Goal: Task Accomplishment & Management: Manage account settings

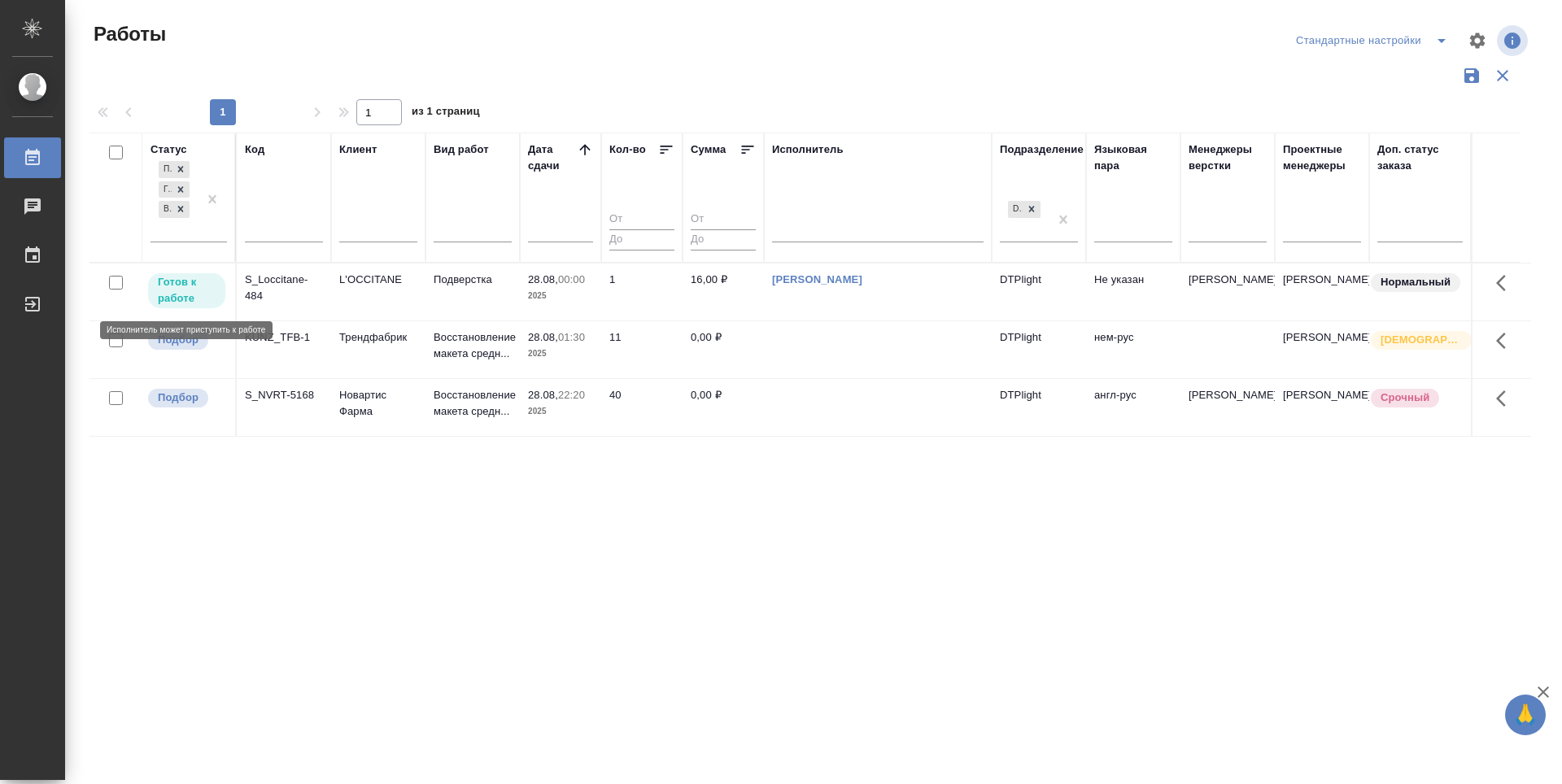
click at [178, 294] on p "Готов к работе" at bounding box center [186, 290] width 58 height 33
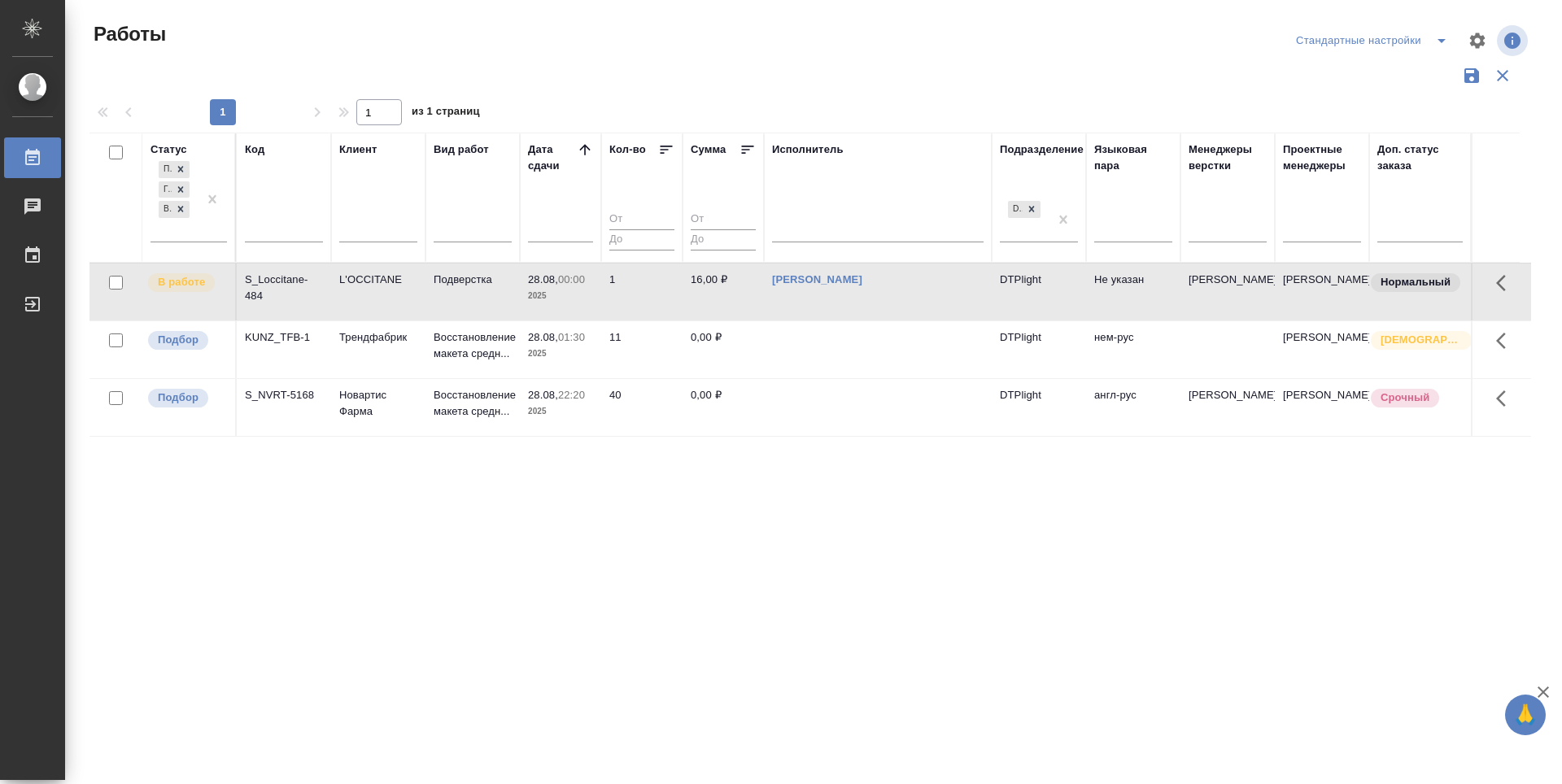
click at [626, 586] on div "Статус Подбор Готов к работе В работе Код Клиент Вид работ Дата сдачи Кол-во Су…" at bounding box center [810, 426] width 1442 height 586
click at [193, 337] on p "Подбор" at bounding box center [178, 339] width 40 height 16
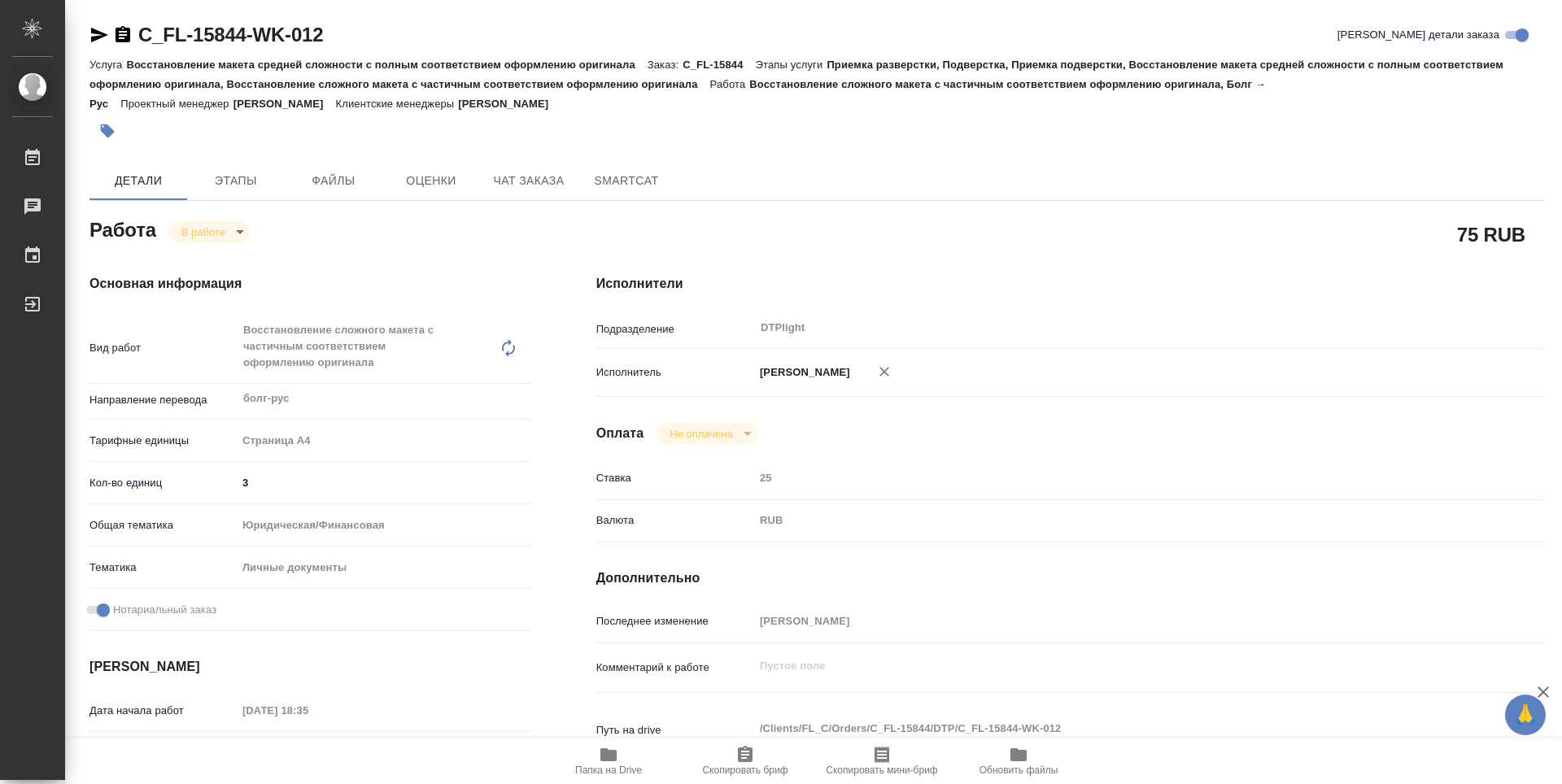
click at [618, 747] on icon "button" at bounding box center [608, 754] width 19 height 19
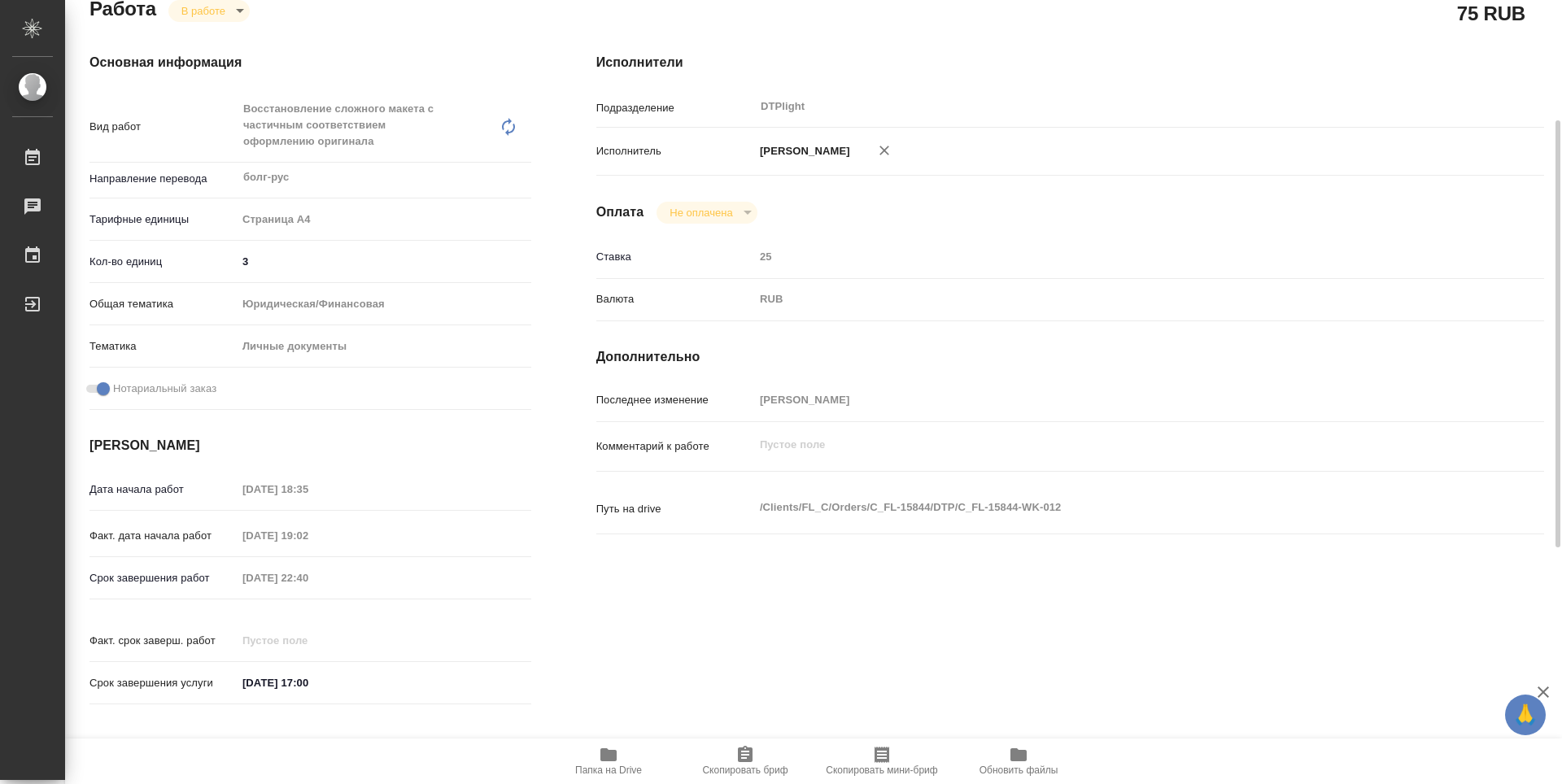
scroll to position [59, 0]
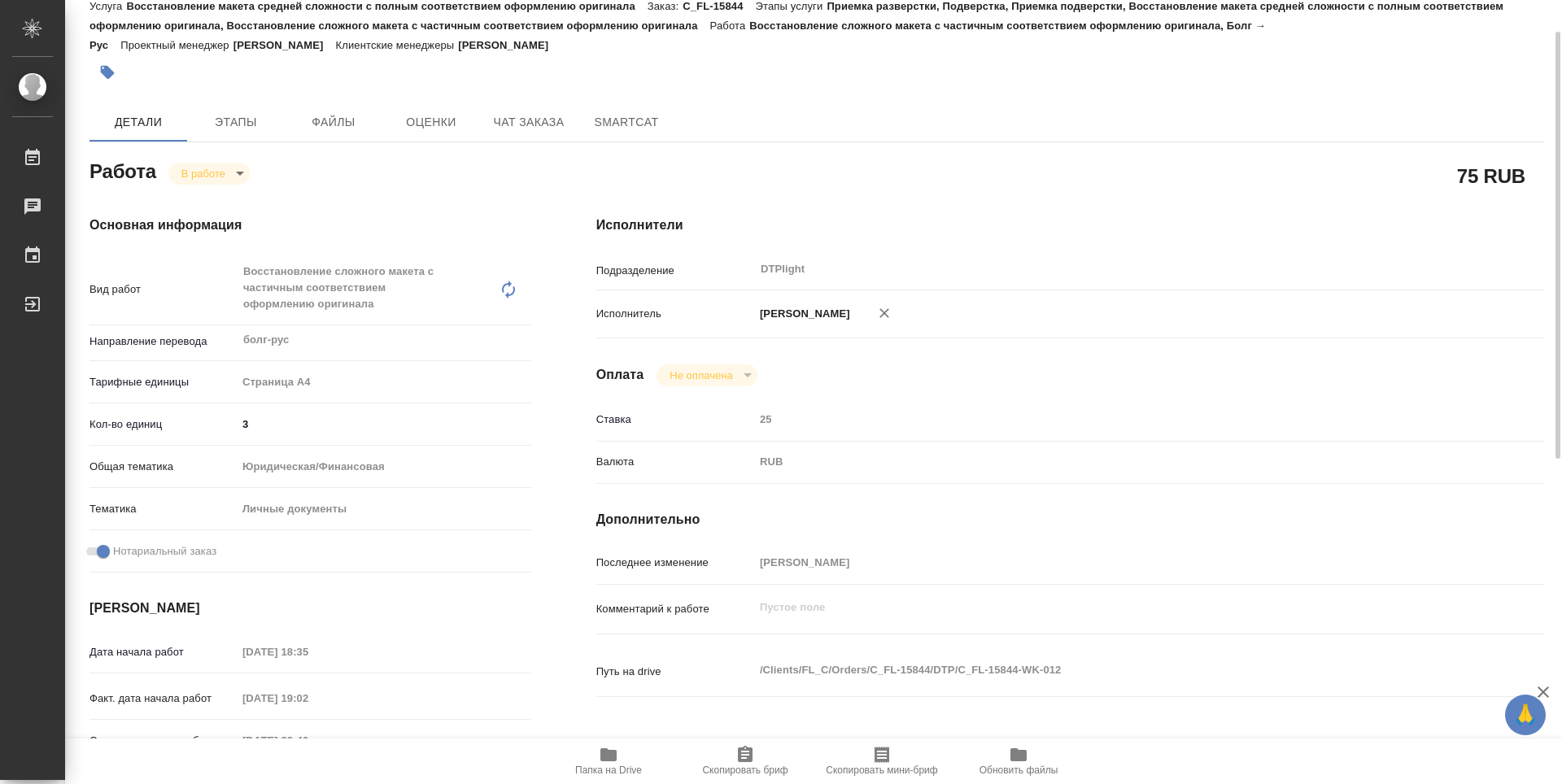
click at [220, 181] on body "🙏 .cls-1 fill:#fff; AWATERA Zubakova Viktoriya Работы 0 Чаты График Выйти C_FL-…" at bounding box center [781, 392] width 1562 height 784
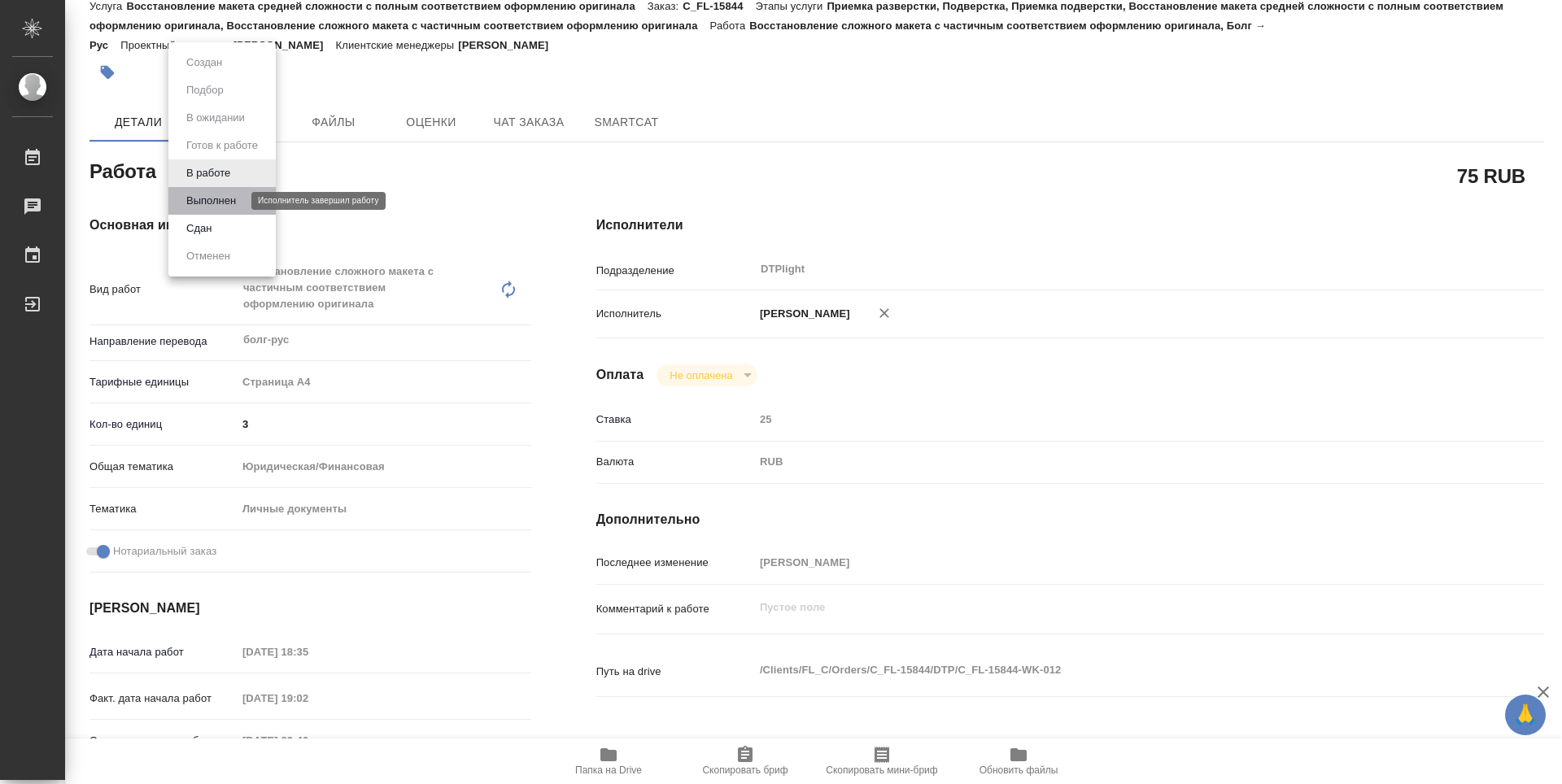
click at [235, 199] on button "Выполнен" at bounding box center [211, 201] width 60 height 18
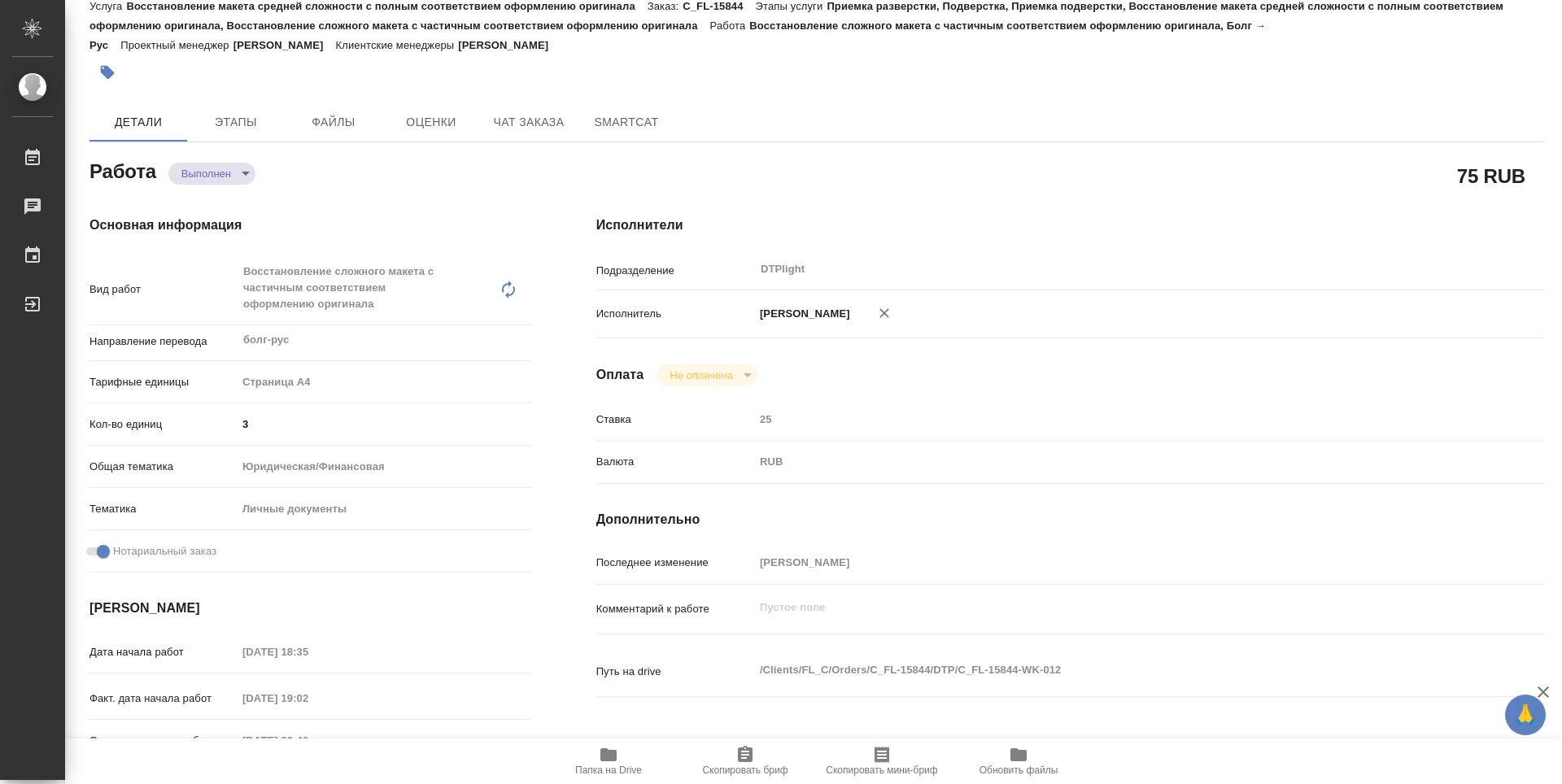
type textarea "x"
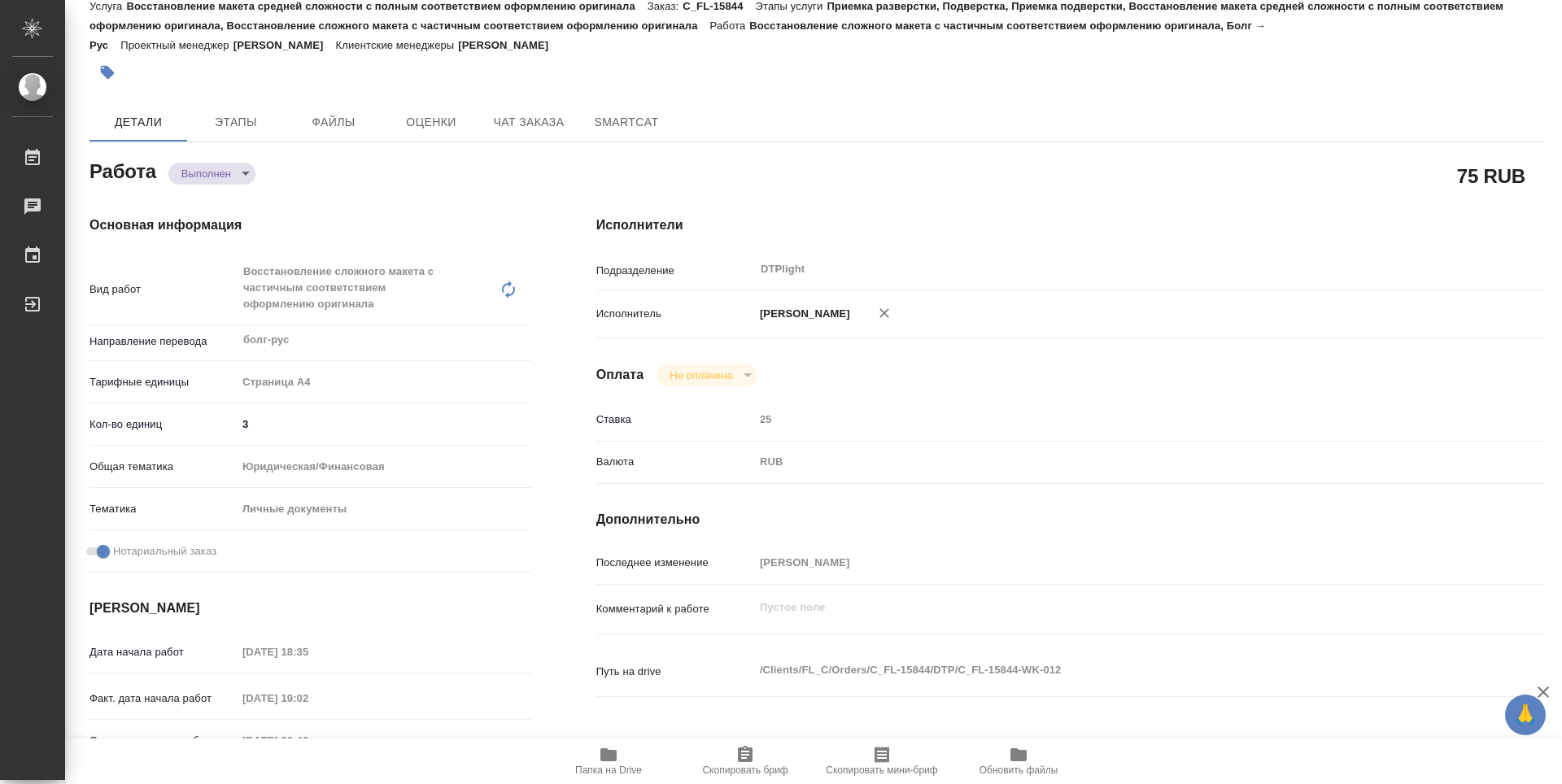
type textarea "x"
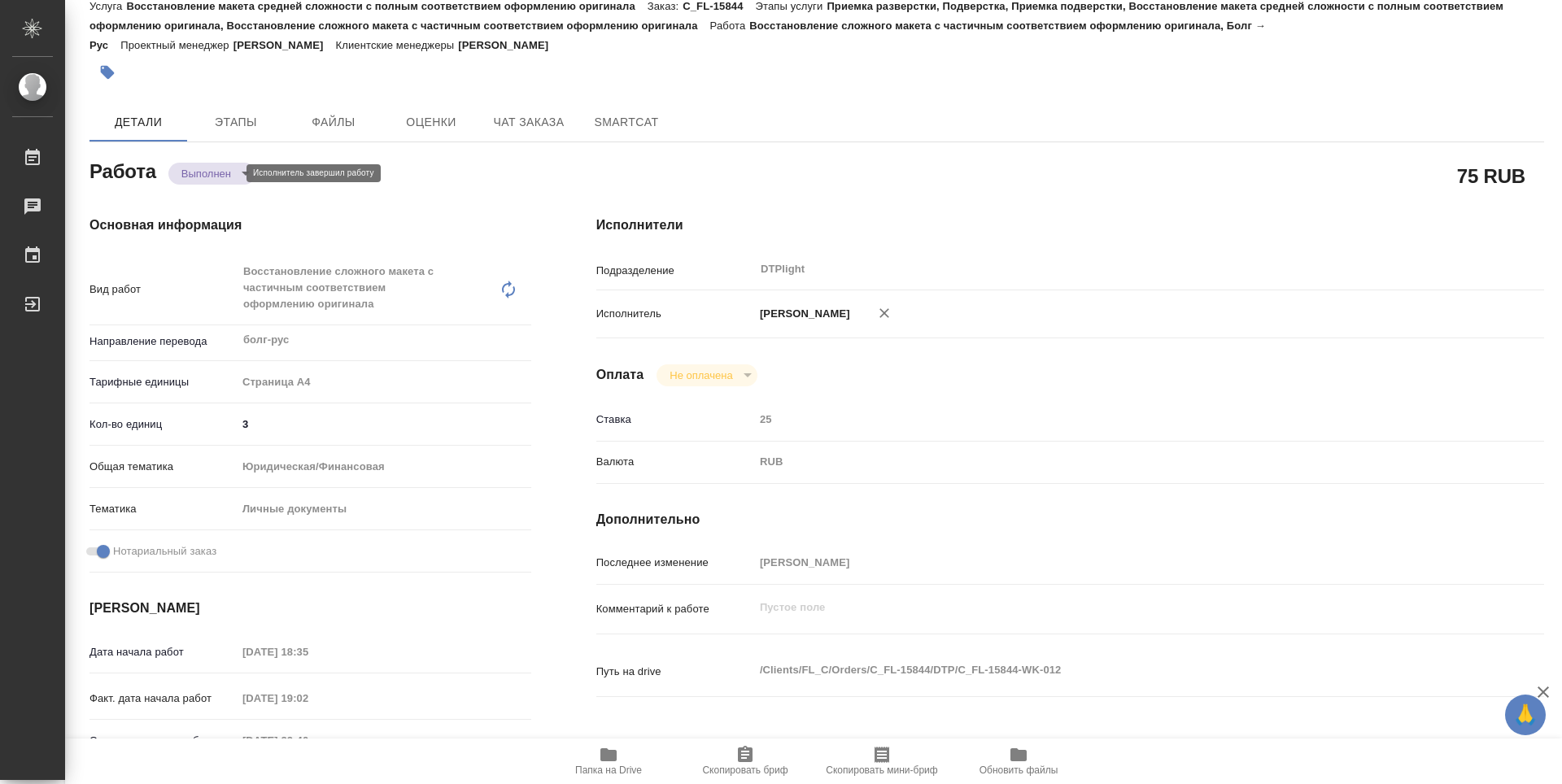
click at [206, 173] on body "🙏 .cls-1 fill:#fff; AWATERA Zubakova Viktoriya Работы 0 Чаты График Выйти C_FL-…" at bounding box center [781, 392] width 1562 height 784
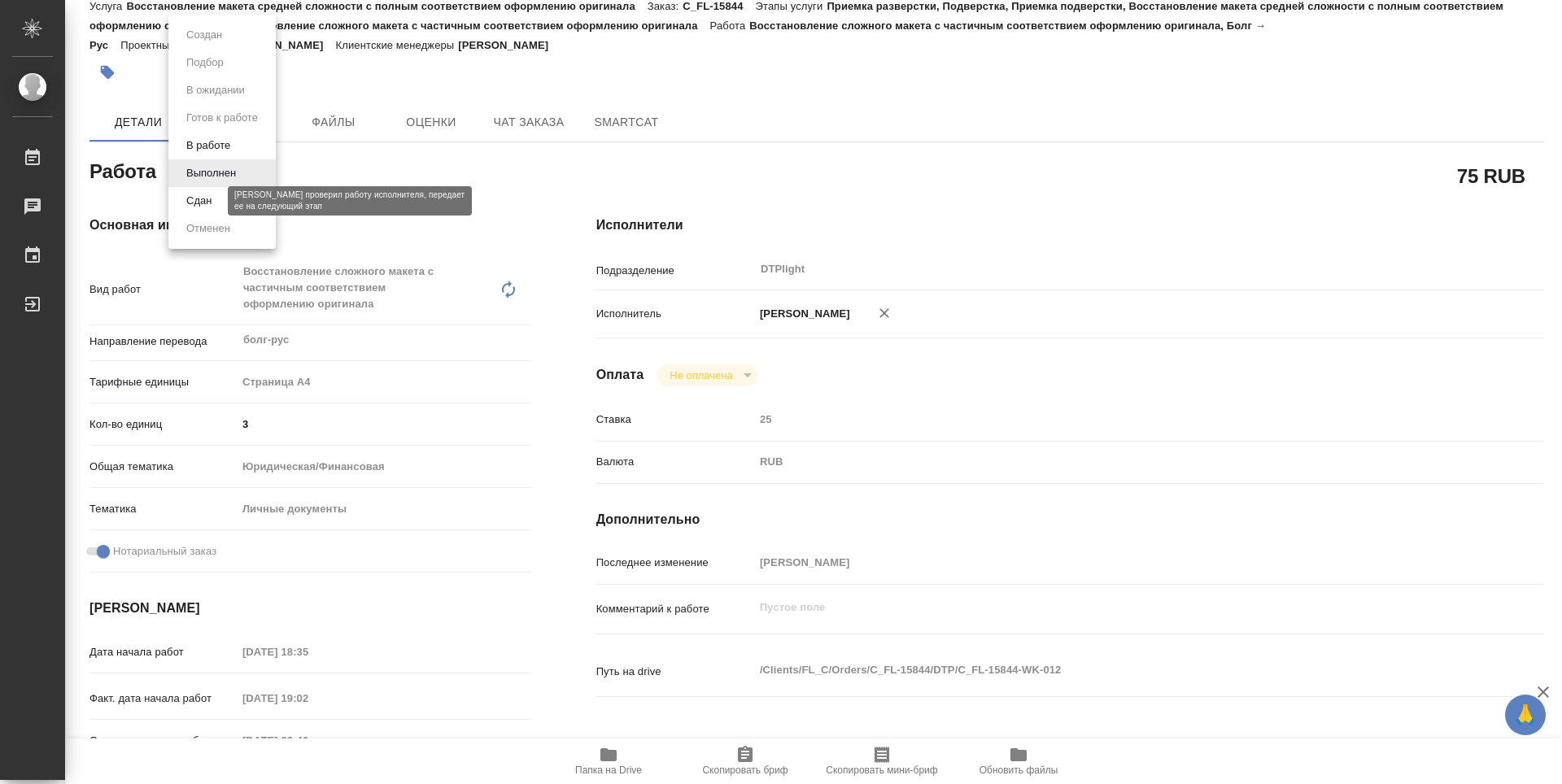
click at [217, 204] on li "Сдан" at bounding box center [222, 201] width 108 height 28
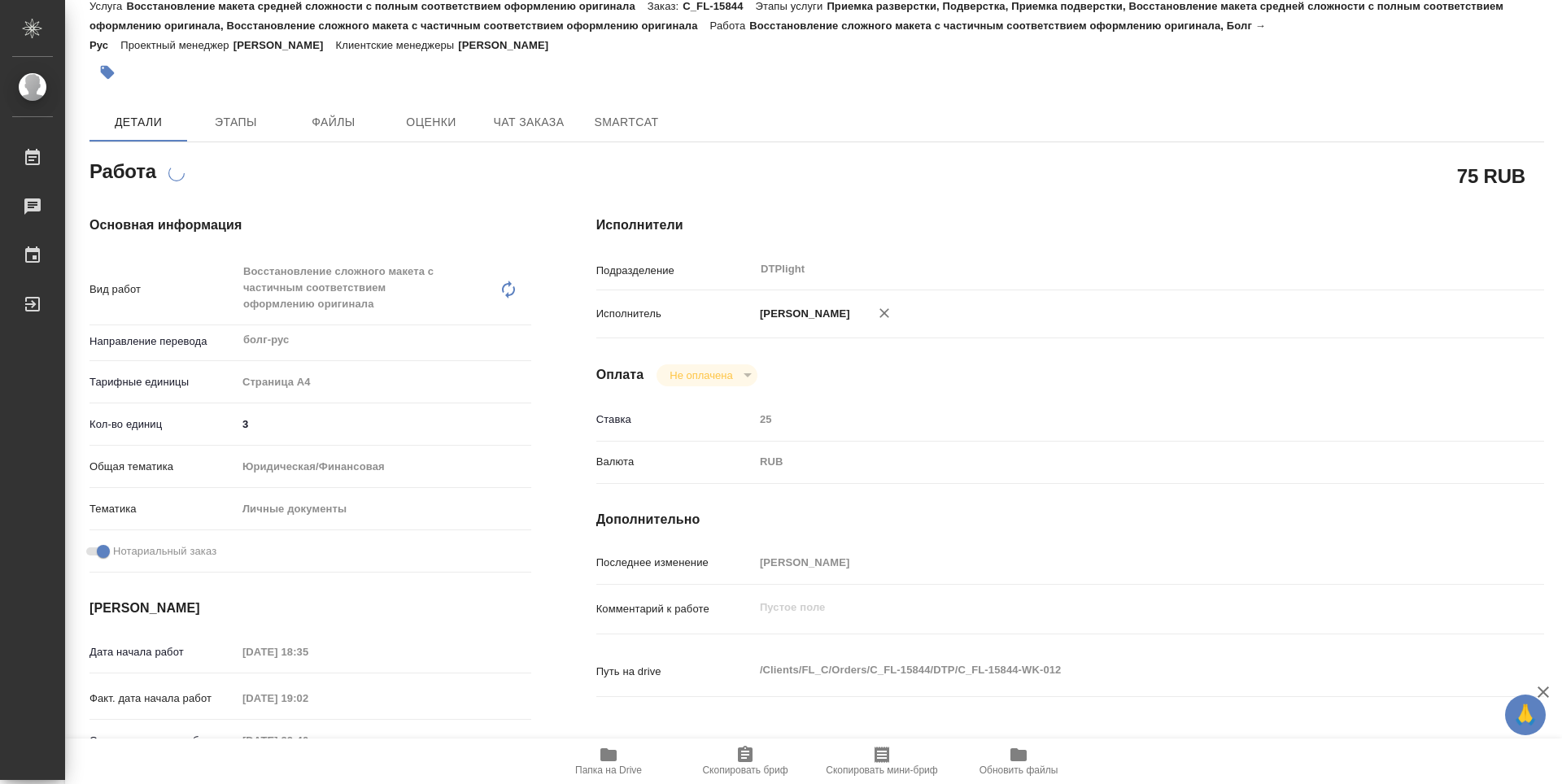
type textarea "x"
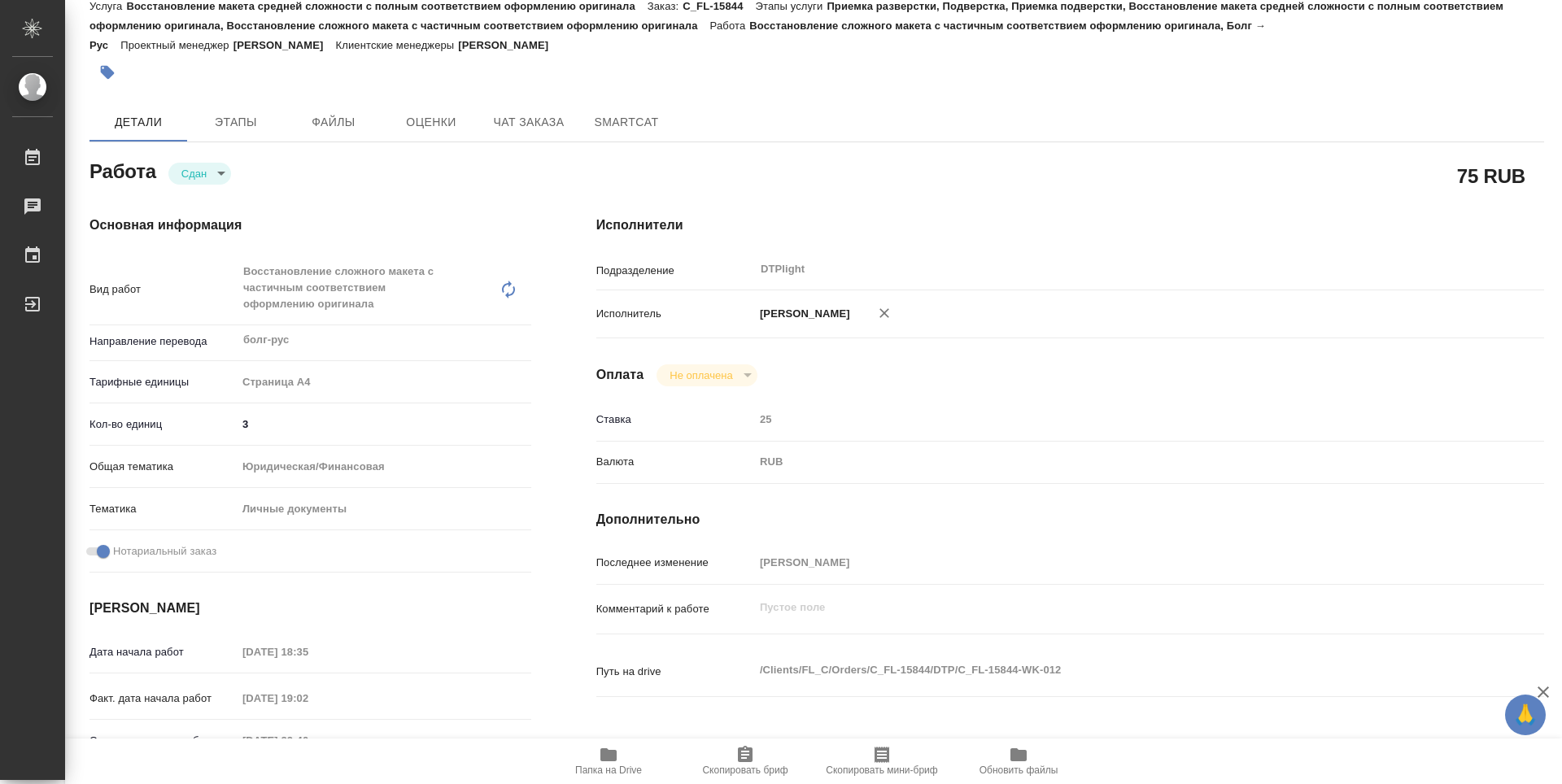
type textarea "x"
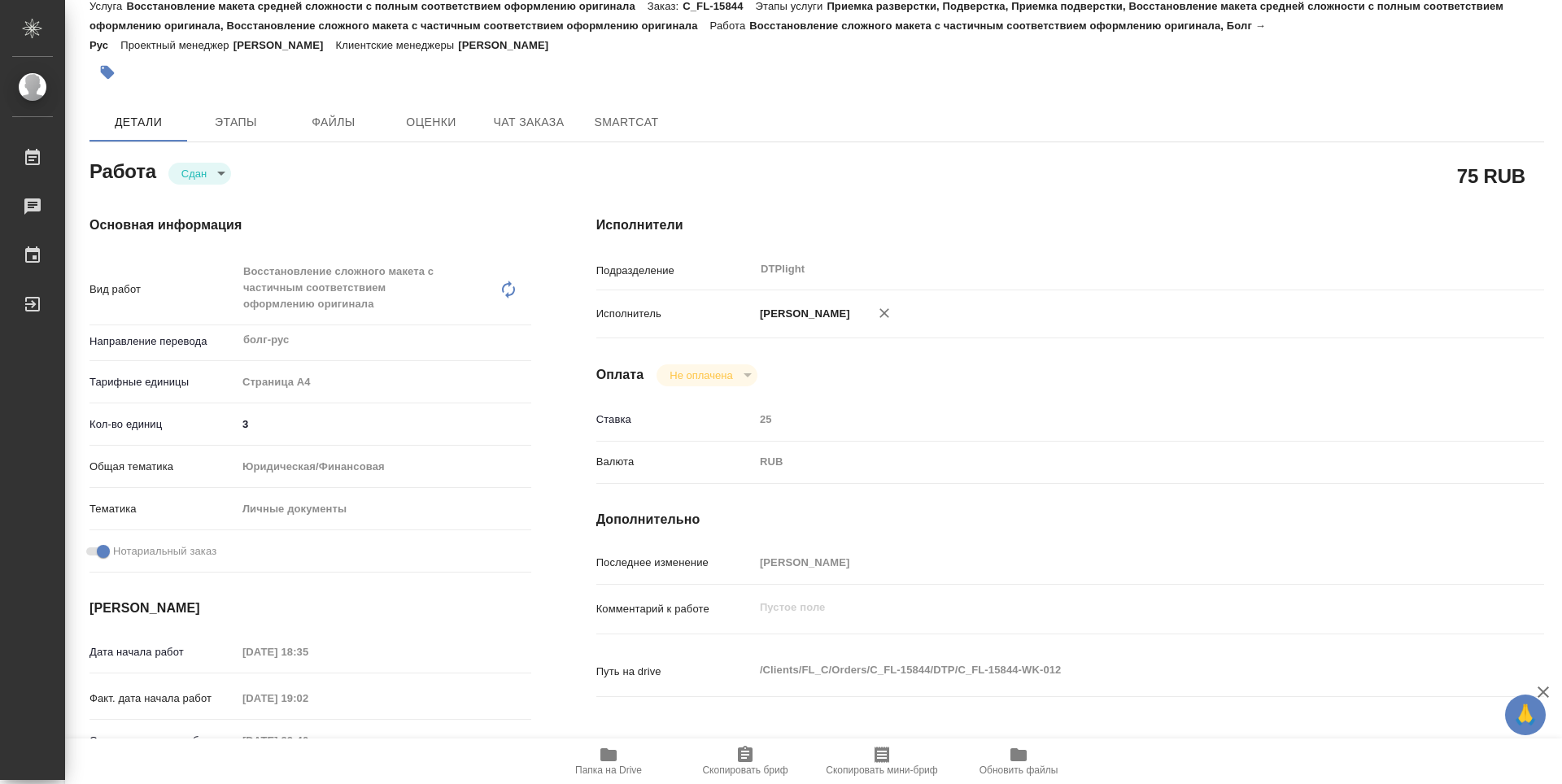
type textarea "x"
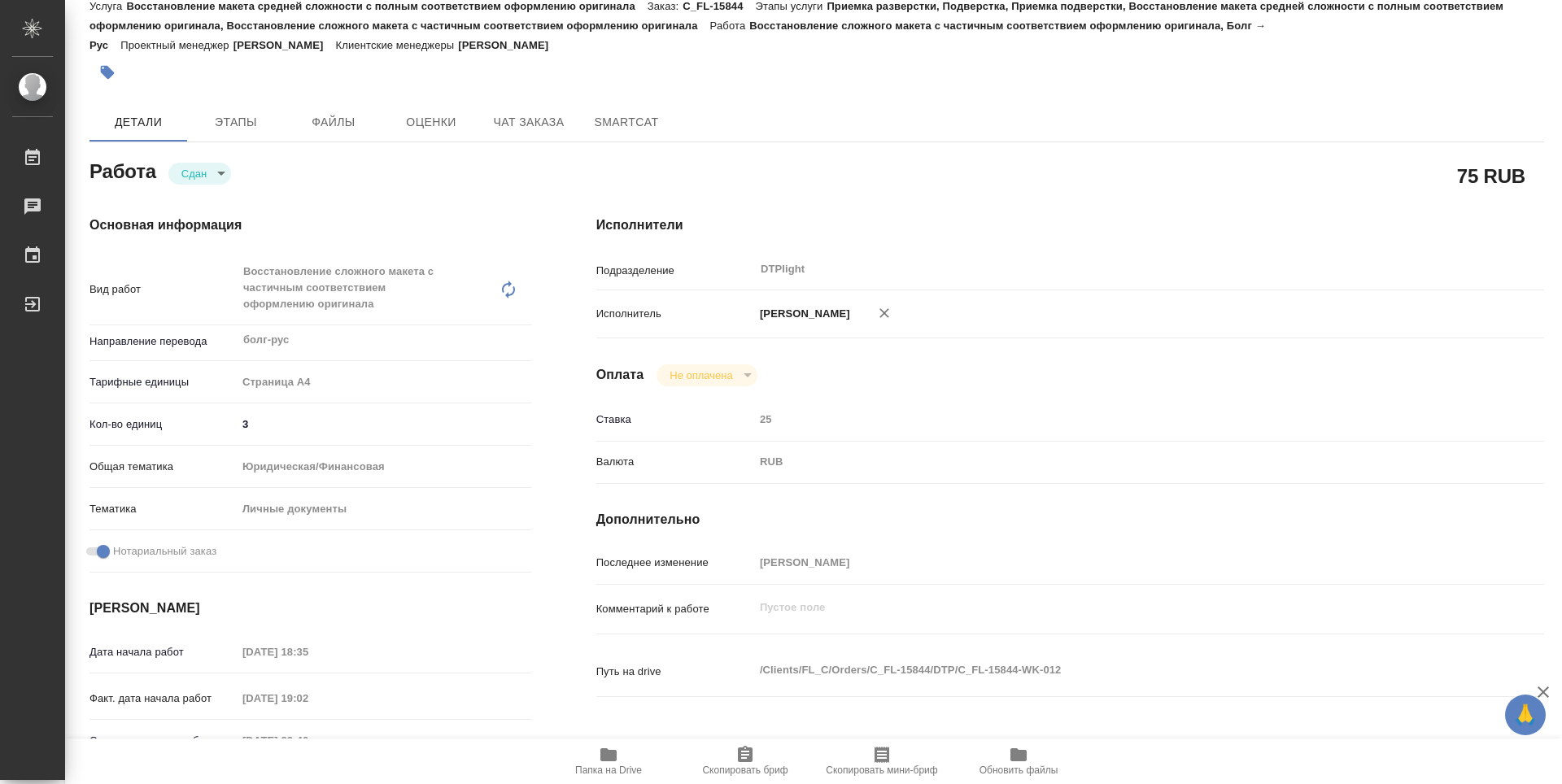
type textarea "x"
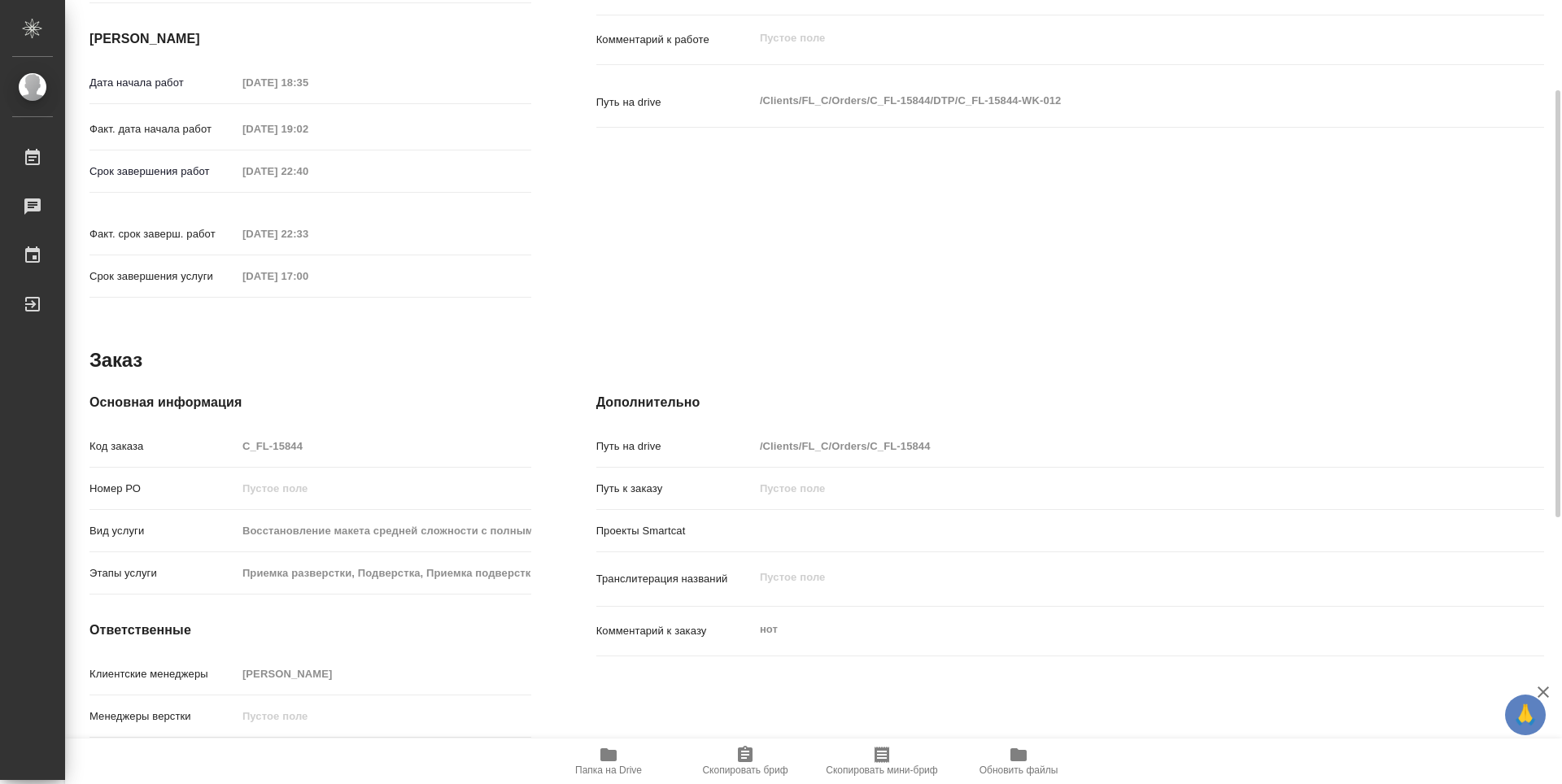
type textarea "x"
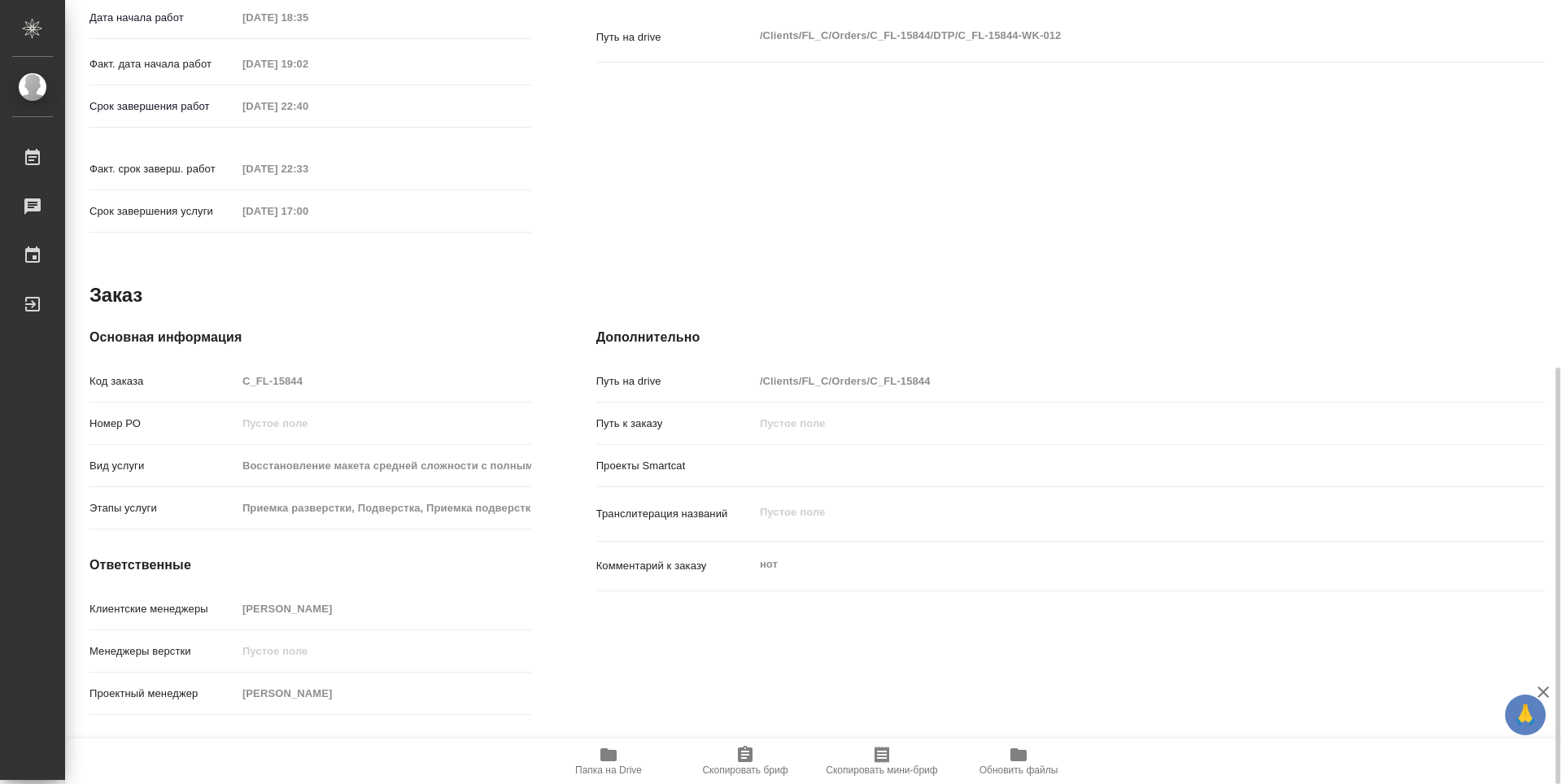
scroll to position [612, 0]
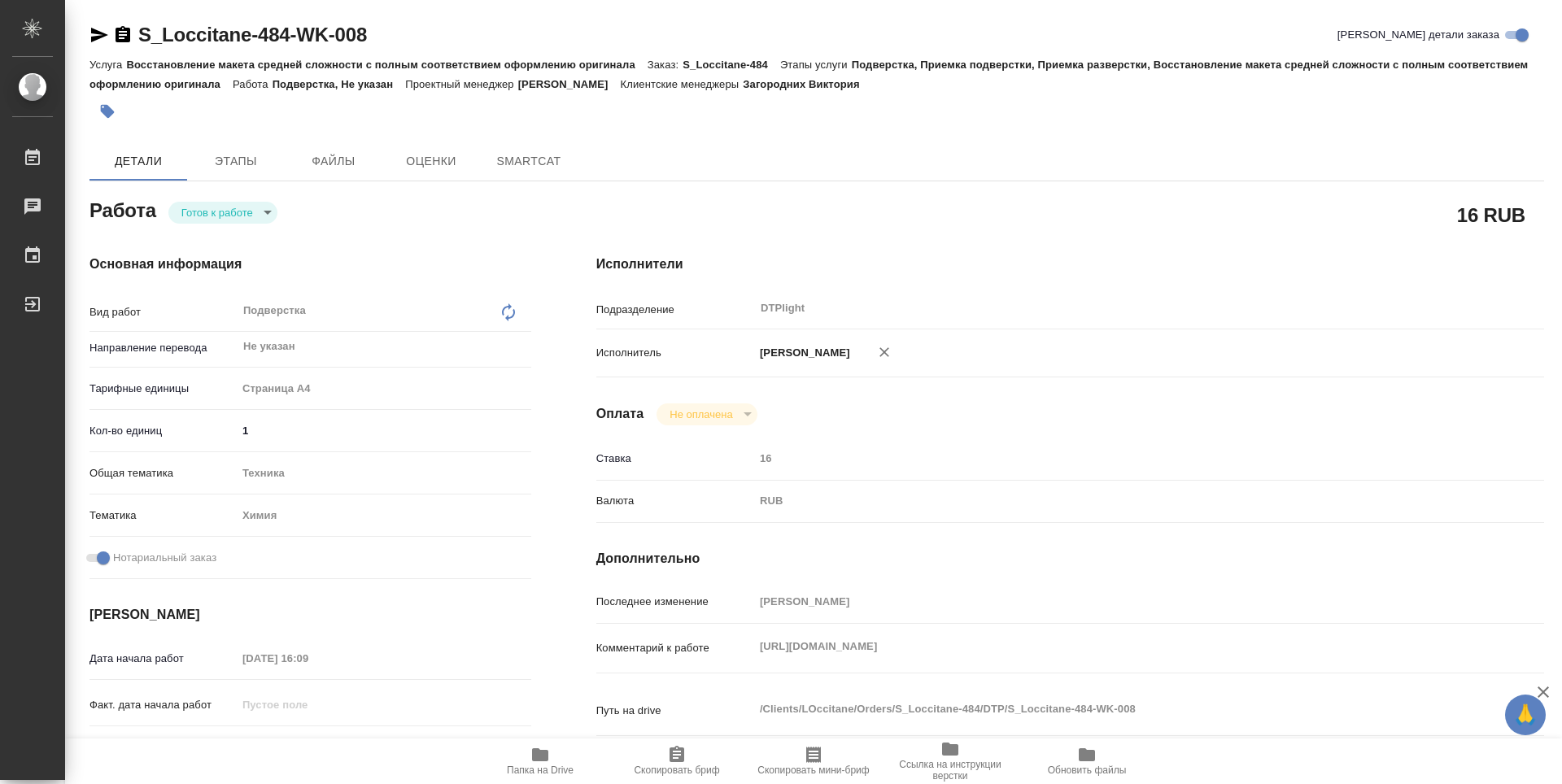
type textarea "x"
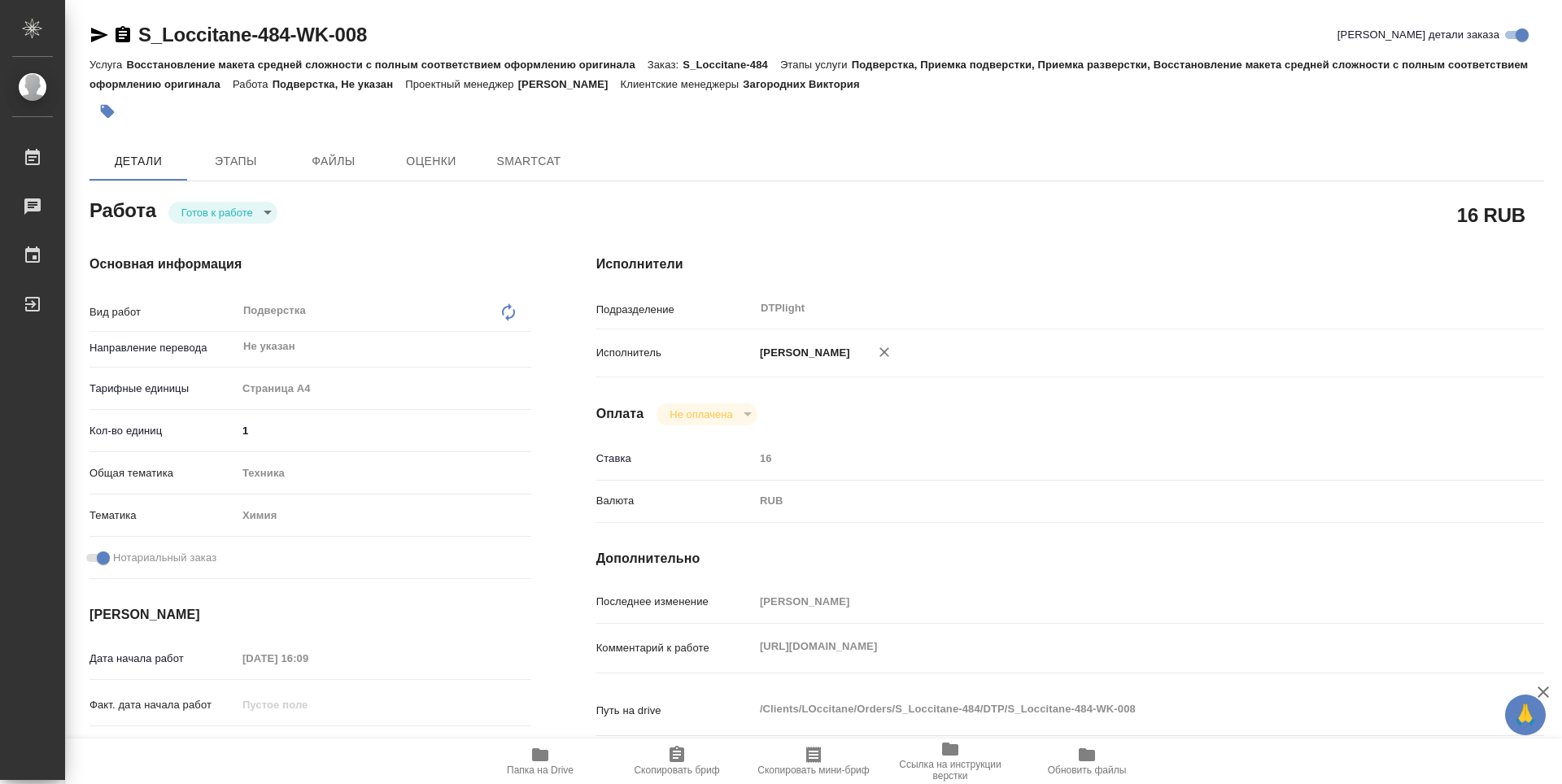
type textarea "x"
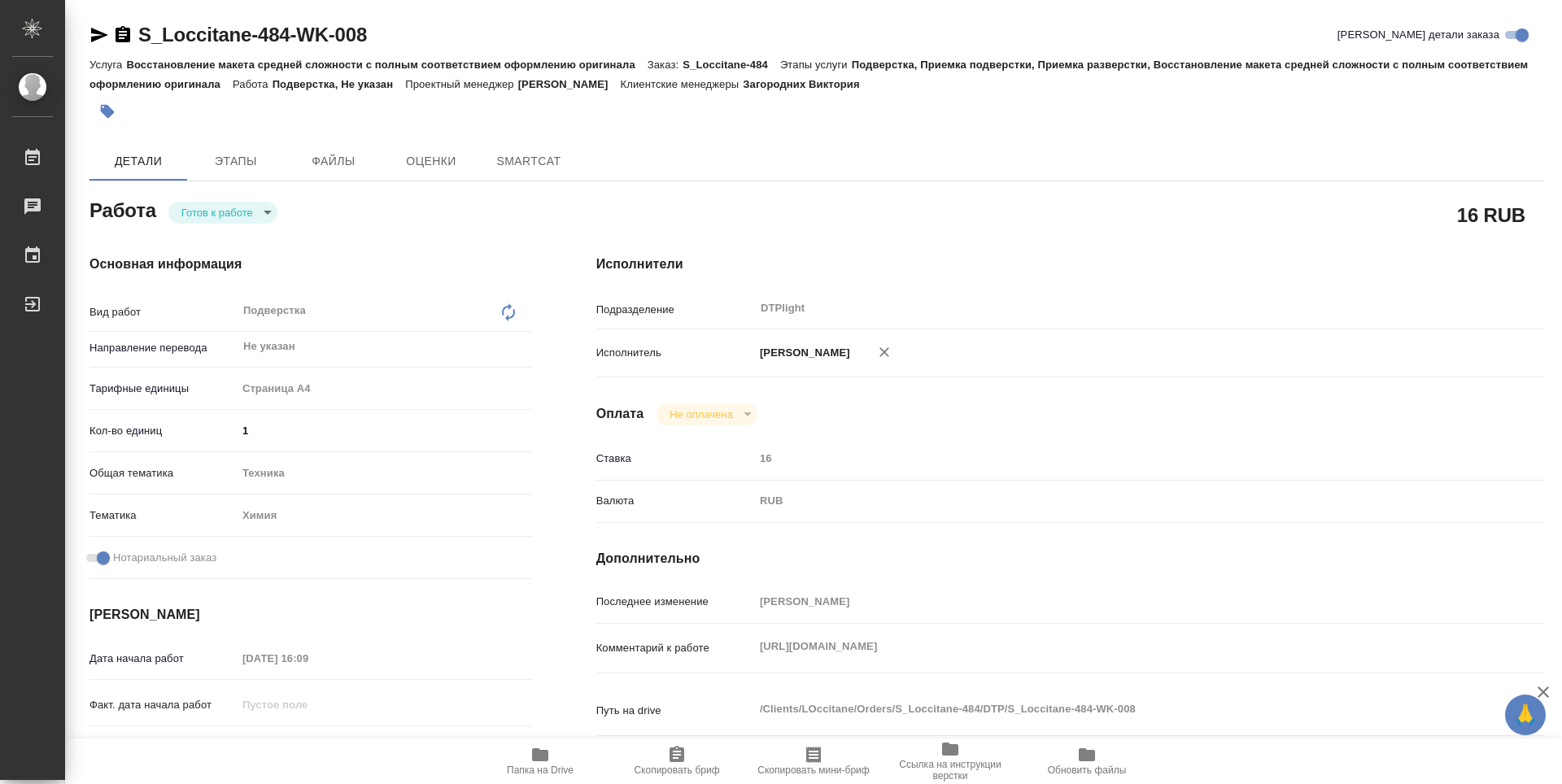
type textarea "x"
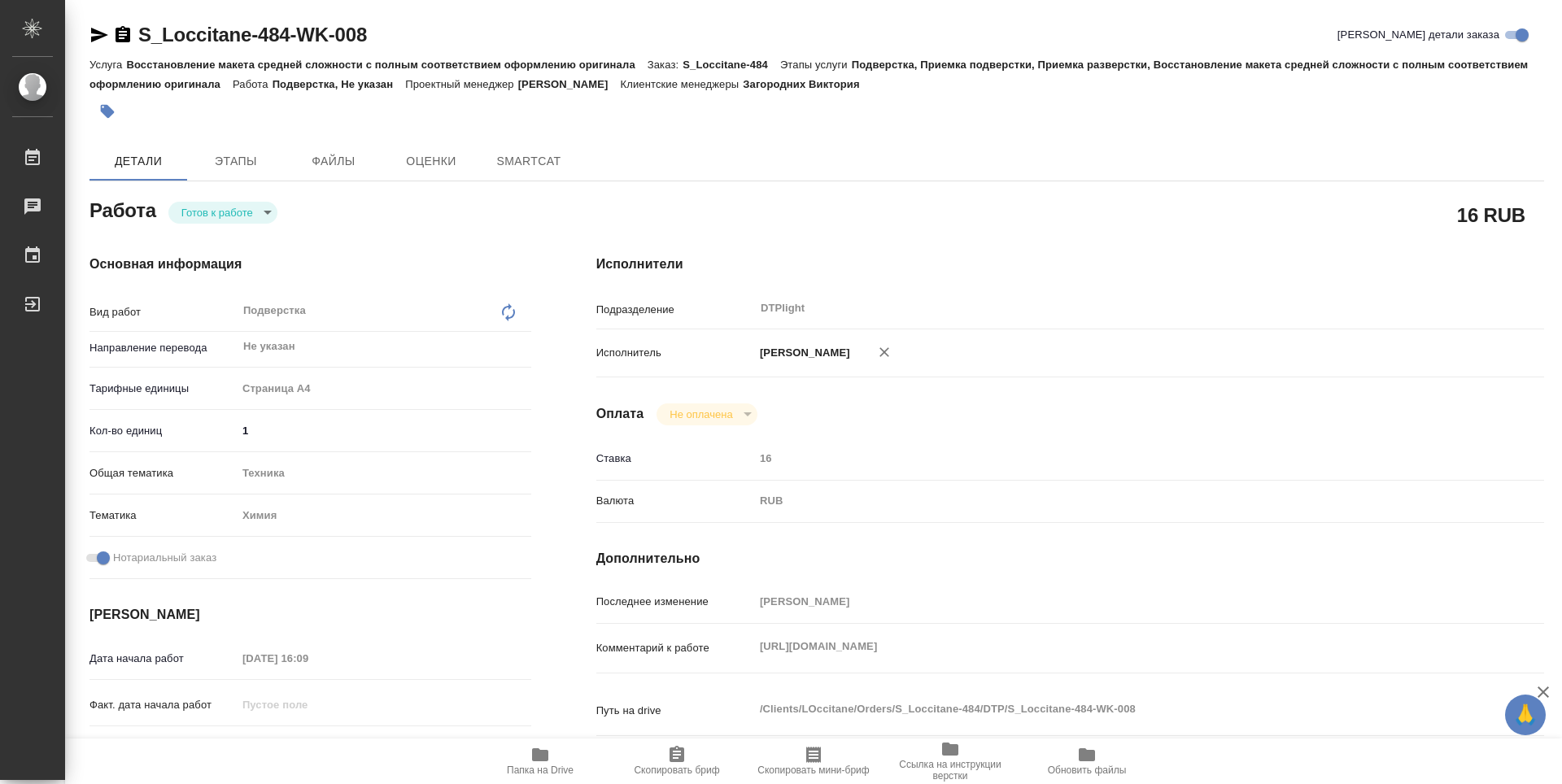
type textarea "x"
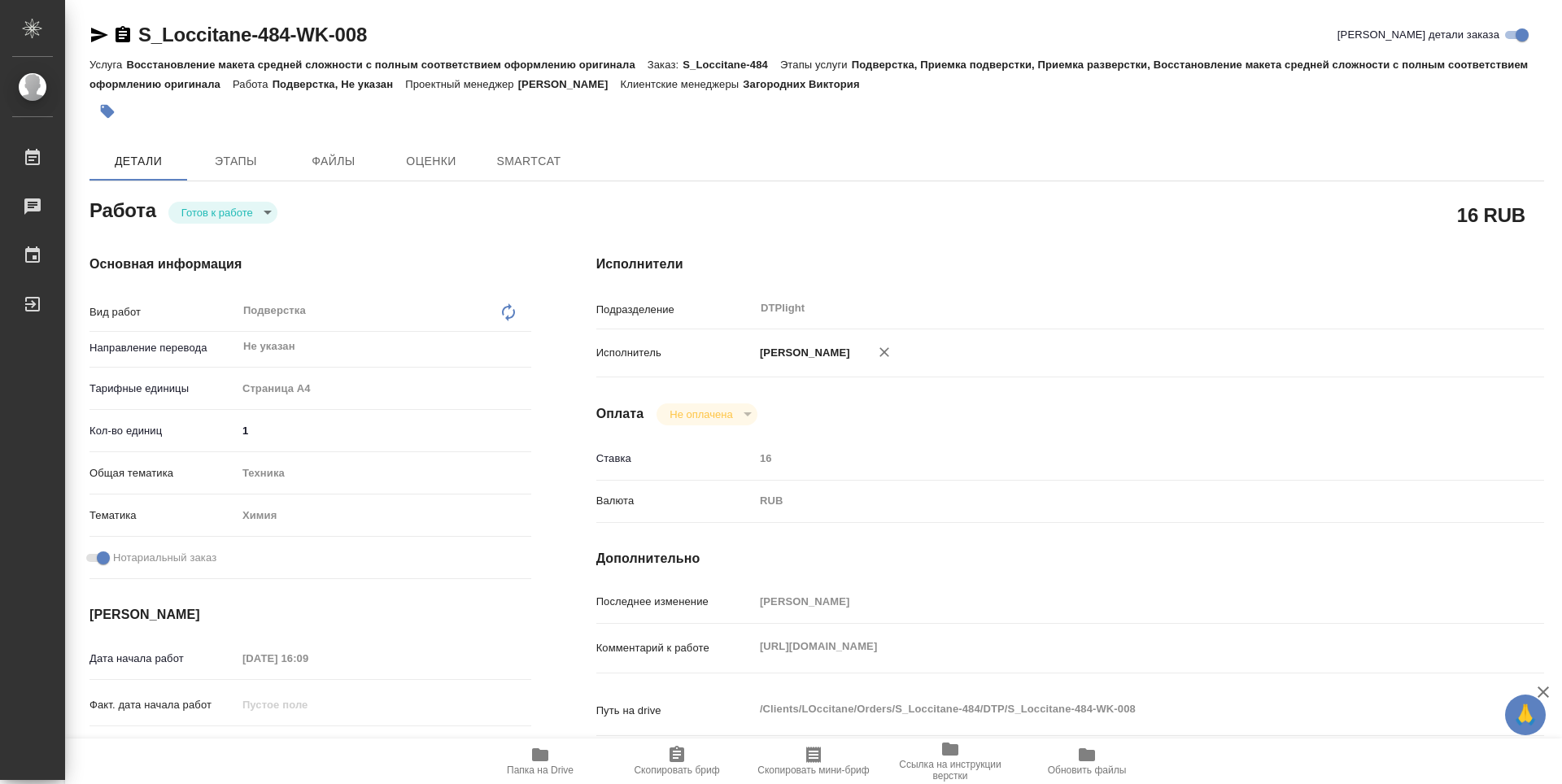
type textarea "x"
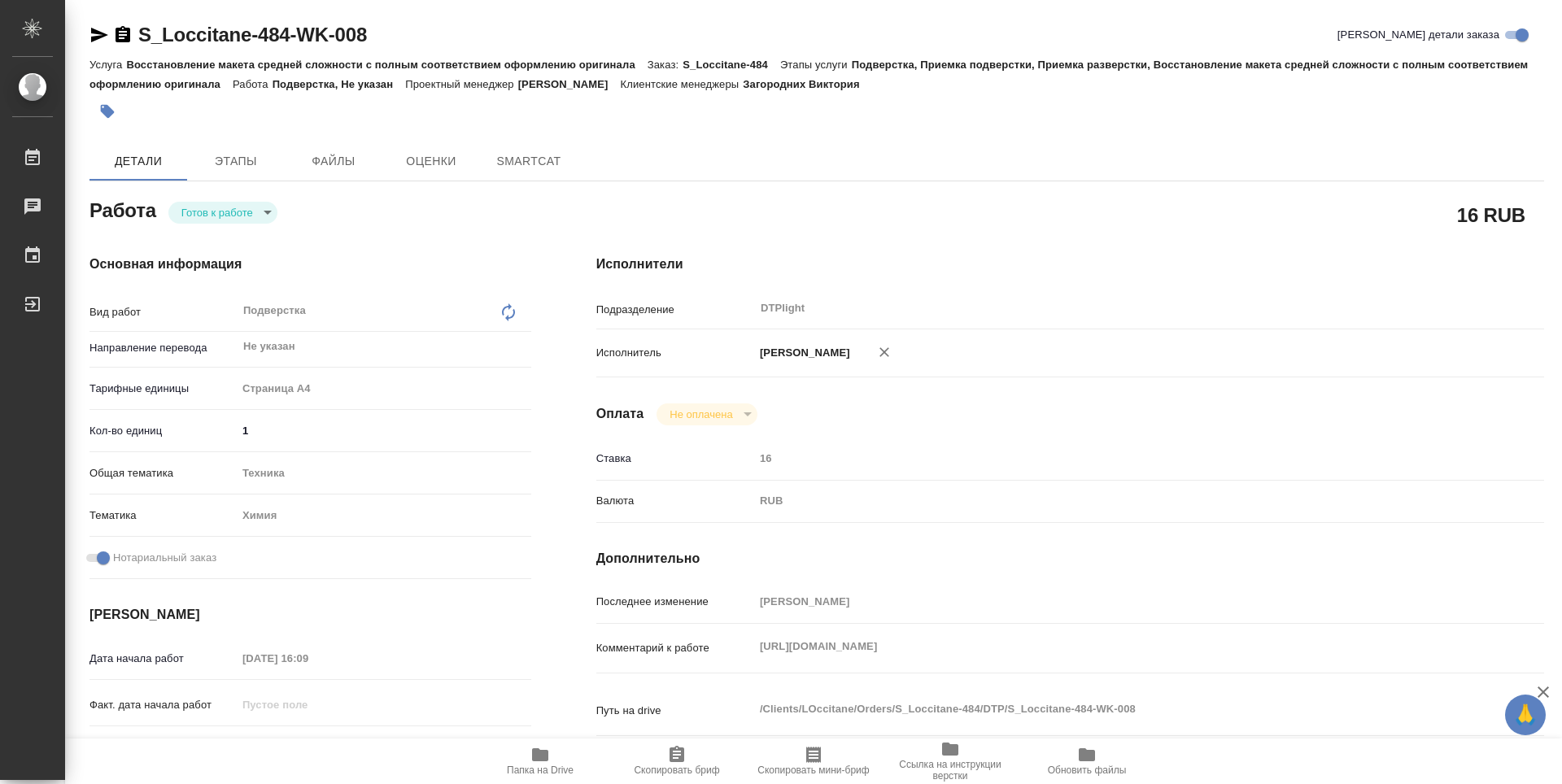
type textarea "x"
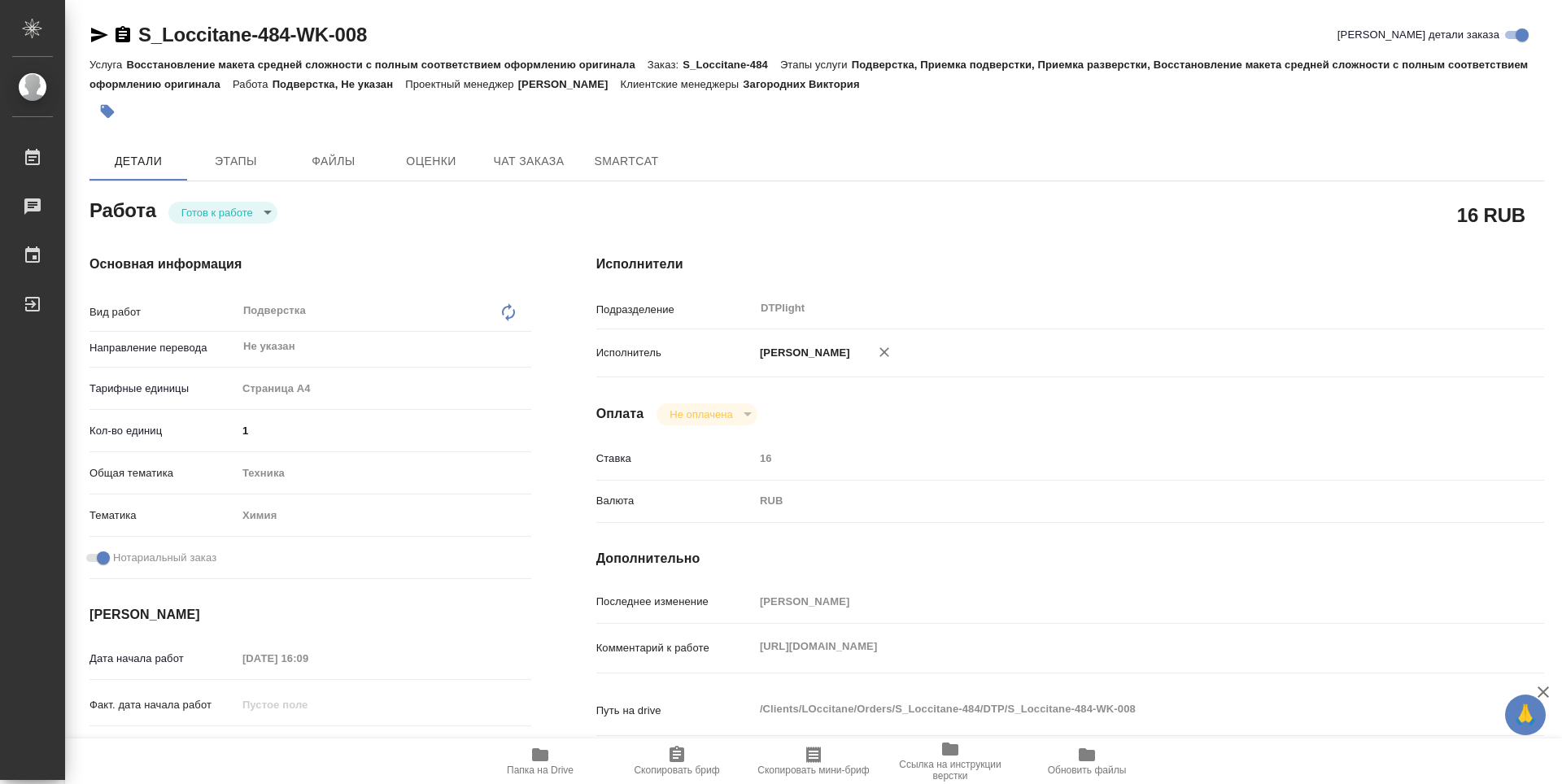
type textarea "x"
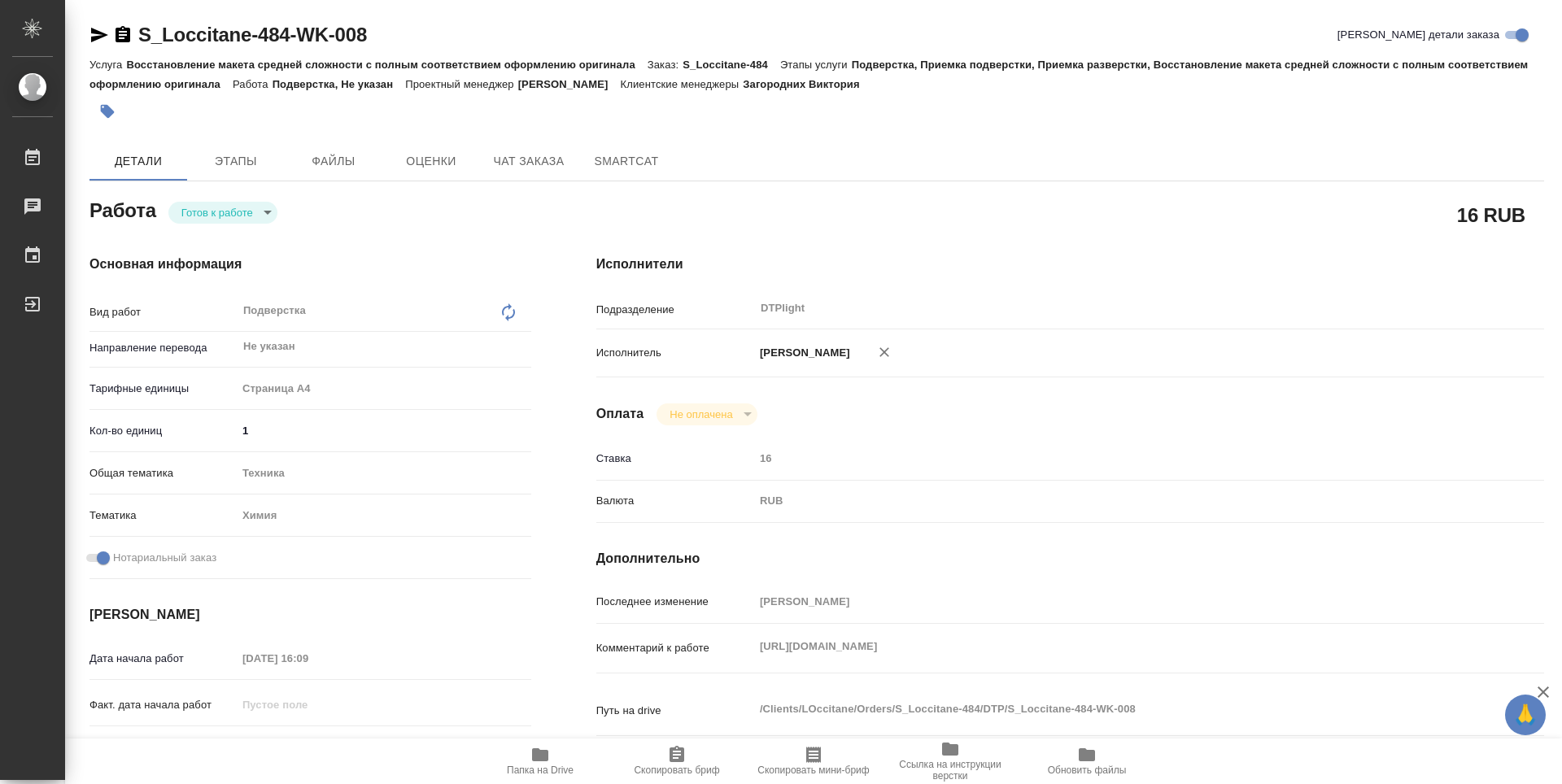
type textarea "x"
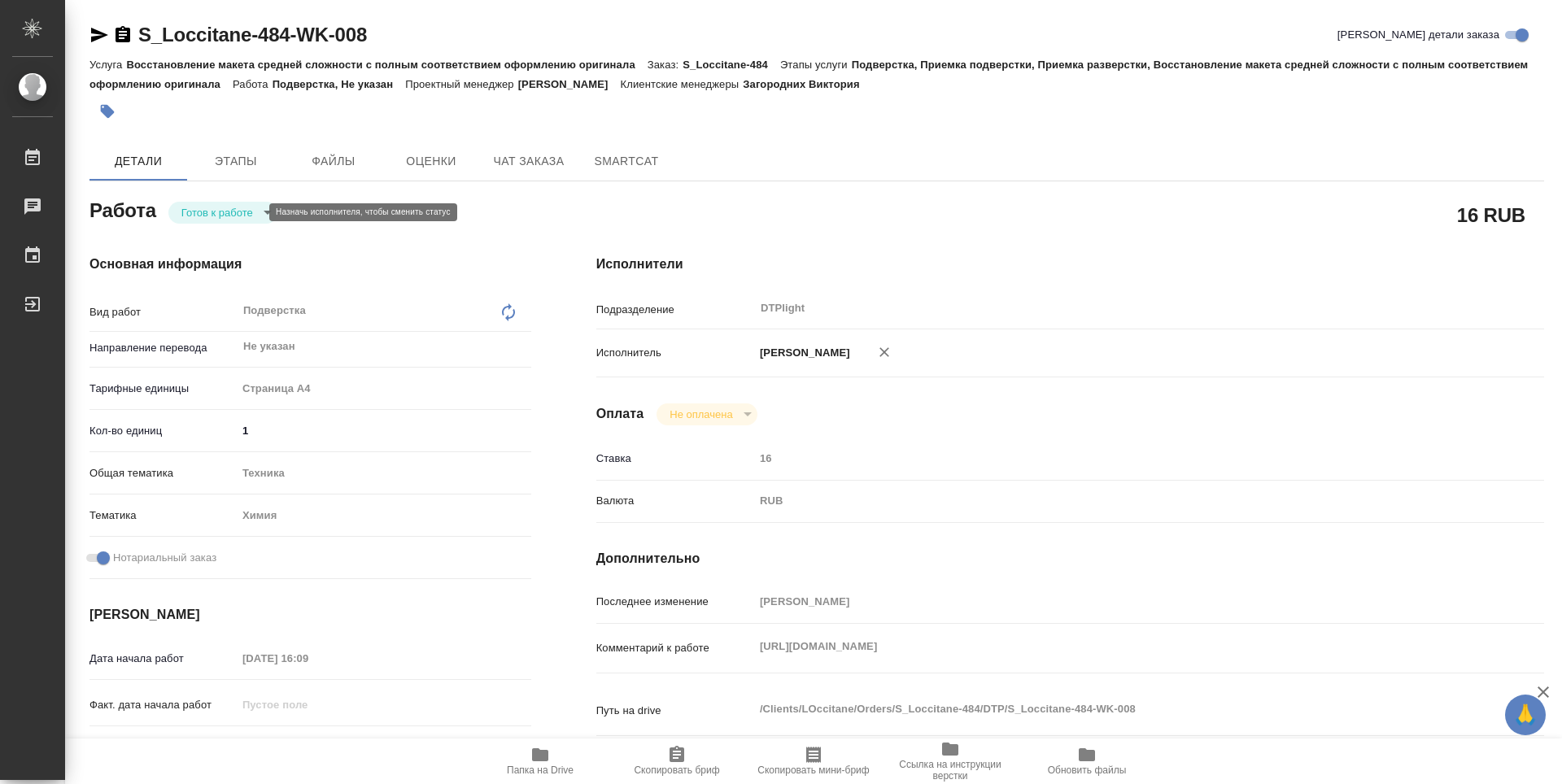
click at [237, 215] on body "🙏 .cls-1 fill:#fff; AWATERA Zubakova Viktoriya Работы 0 Чаты График Выйти S_Loc…" at bounding box center [781, 392] width 1562 height 784
click at [224, 209] on button "В работе" at bounding box center [209, 212] width 54 height 18
type textarea "x"
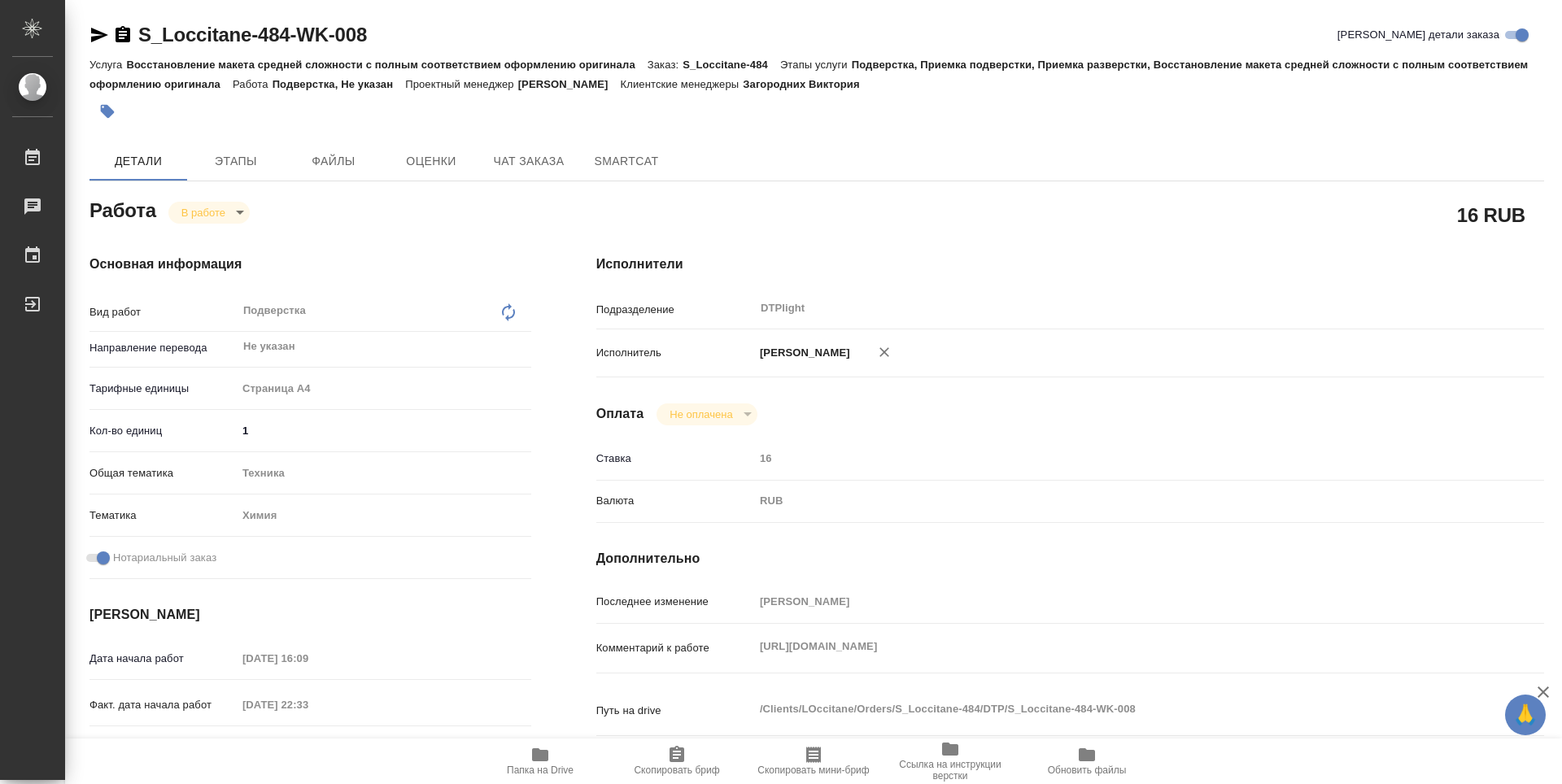
type textarea "x"
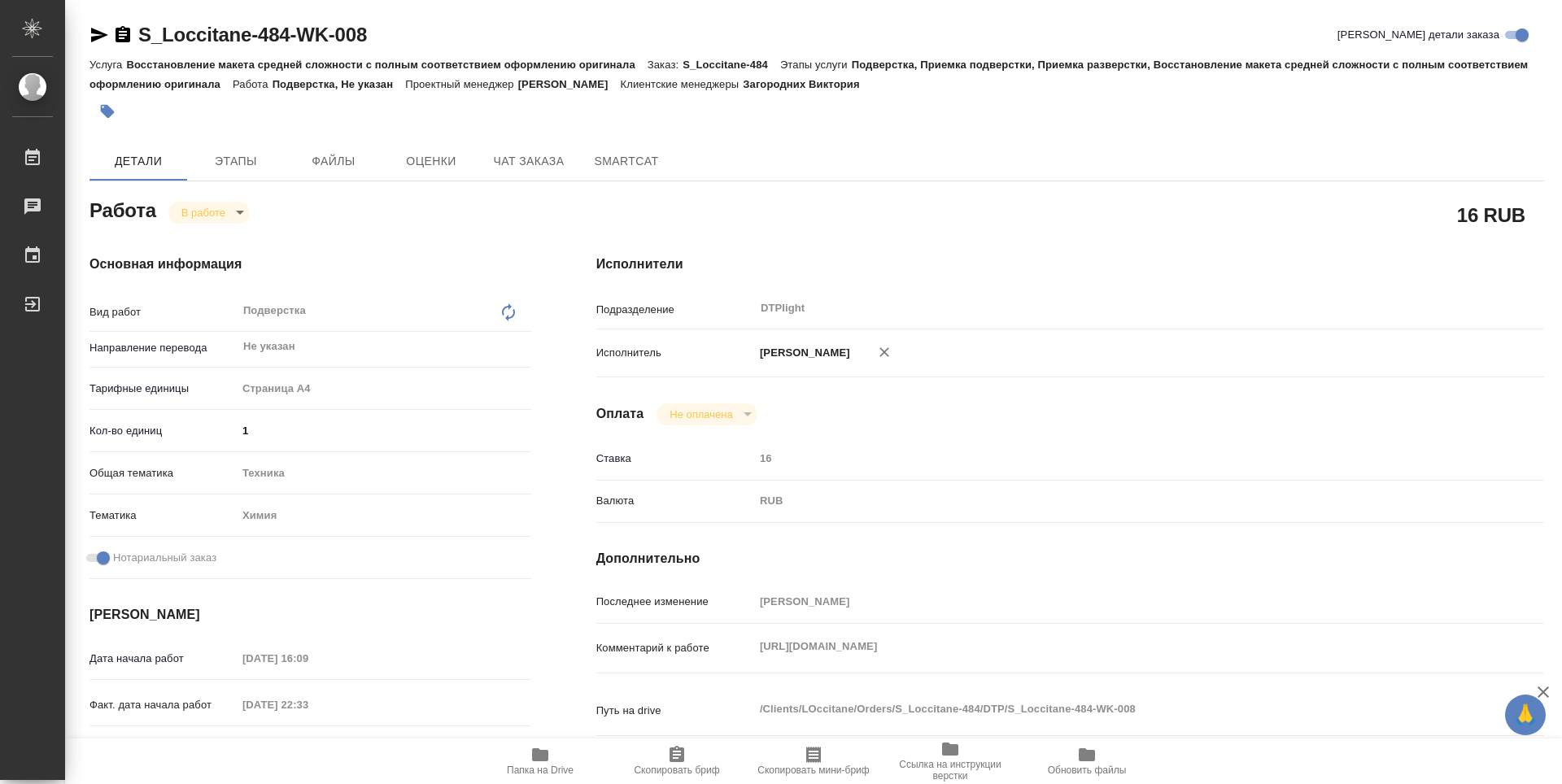
type textarea "x"
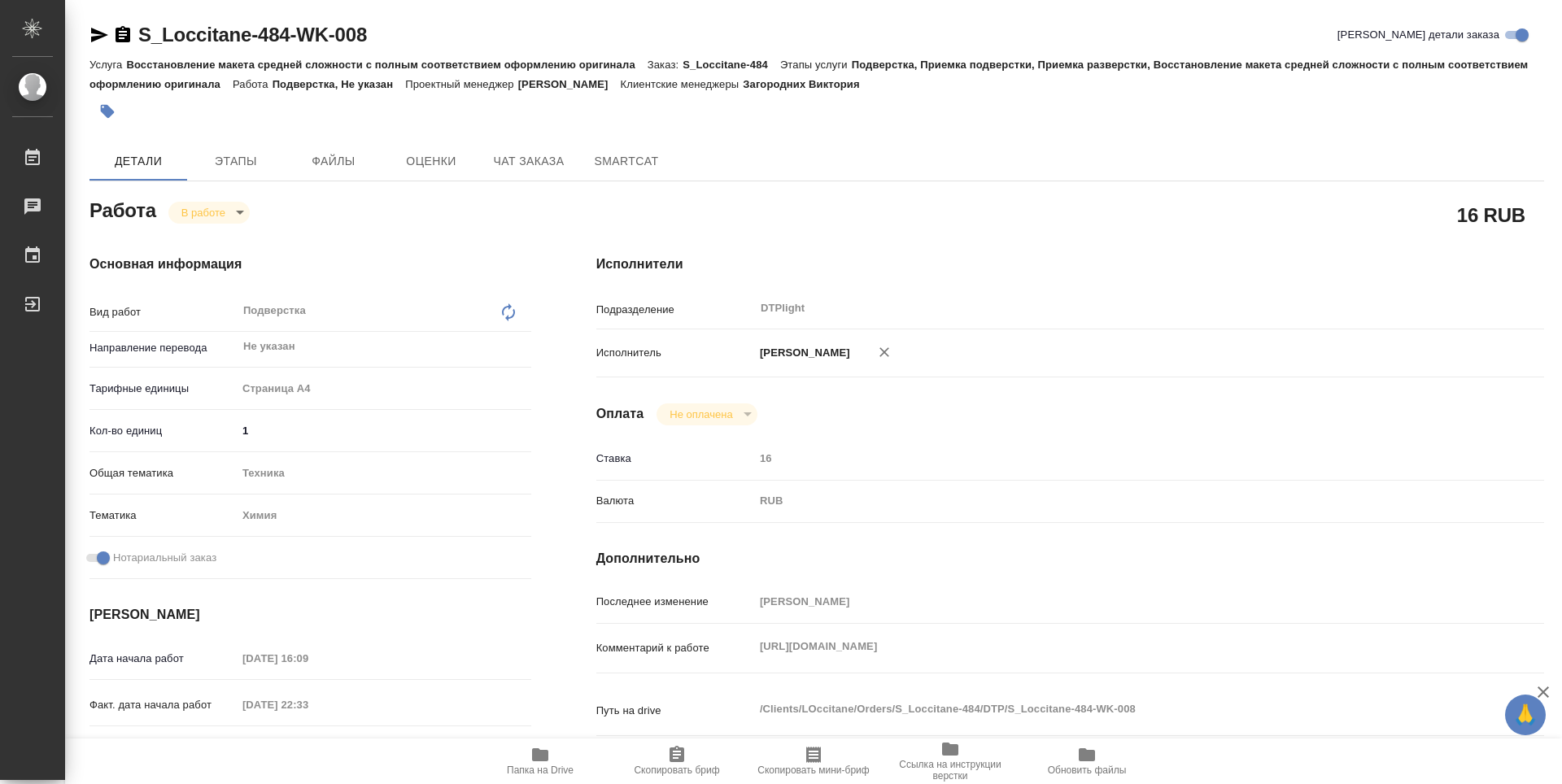
type textarea "x"
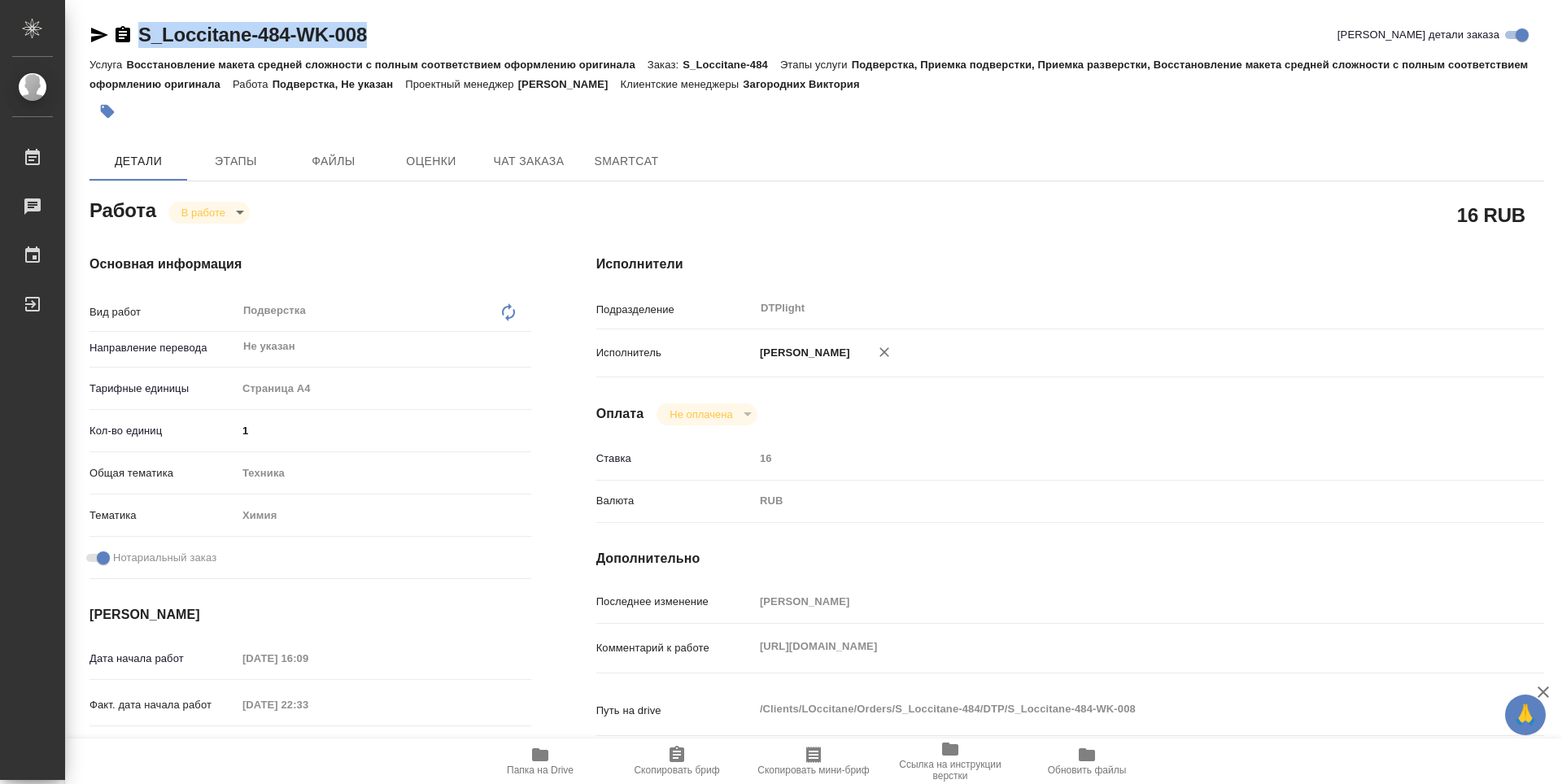
type textarea "x"
drag, startPoint x: 384, startPoint y: 34, endPoint x: 126, endPoint y: 43, distance: 258.2
click at [126, 43] on div "S_Loccitane-484-WK-008 Кратко детали заказа" at bounding box center [817, 35] width 1455 height 26
copy link "S_Loccitane-484-WK-008"
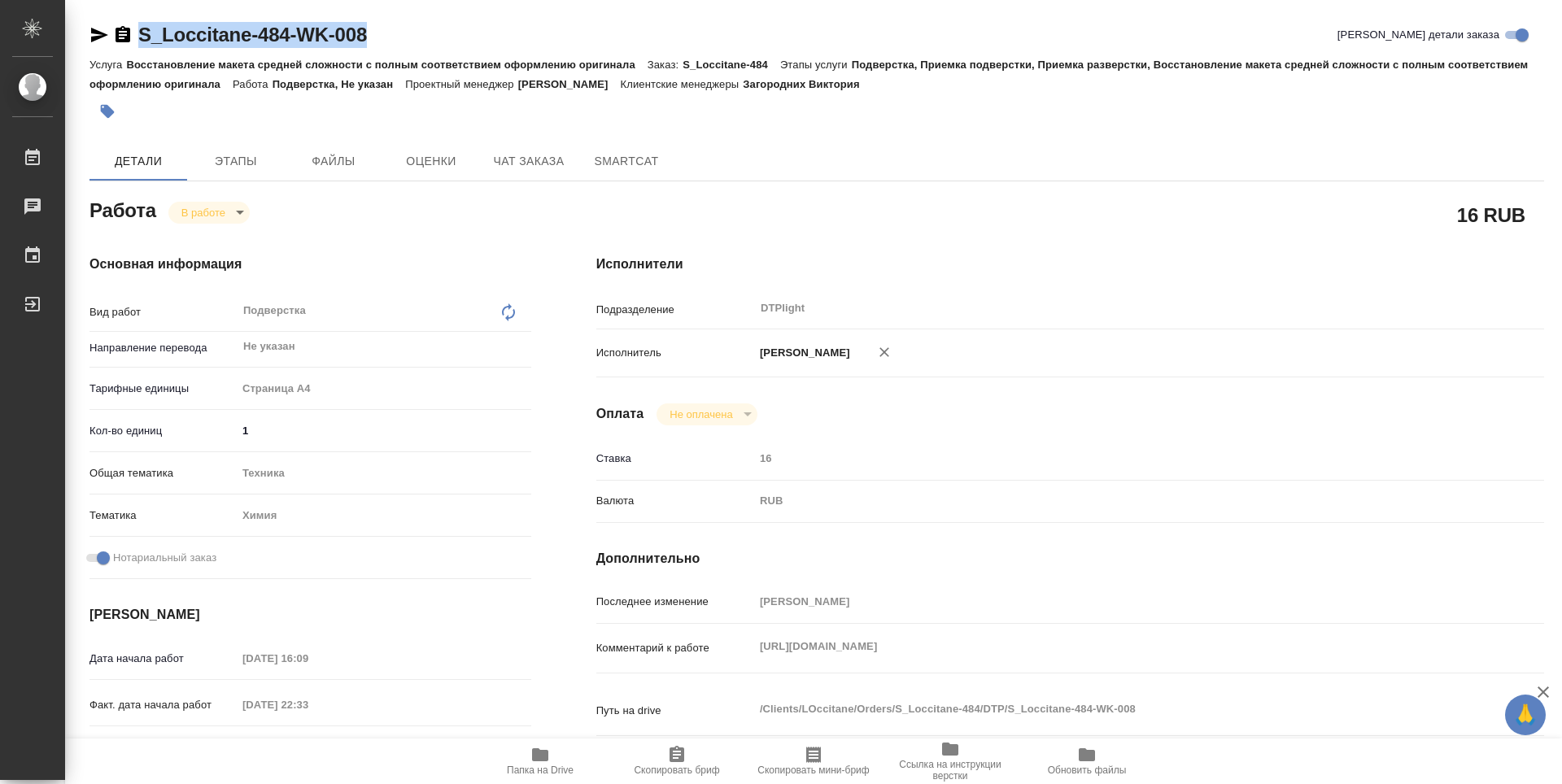
click at [544, 748] on icon "button" at bounding box center [540, 754] width 19 height 19
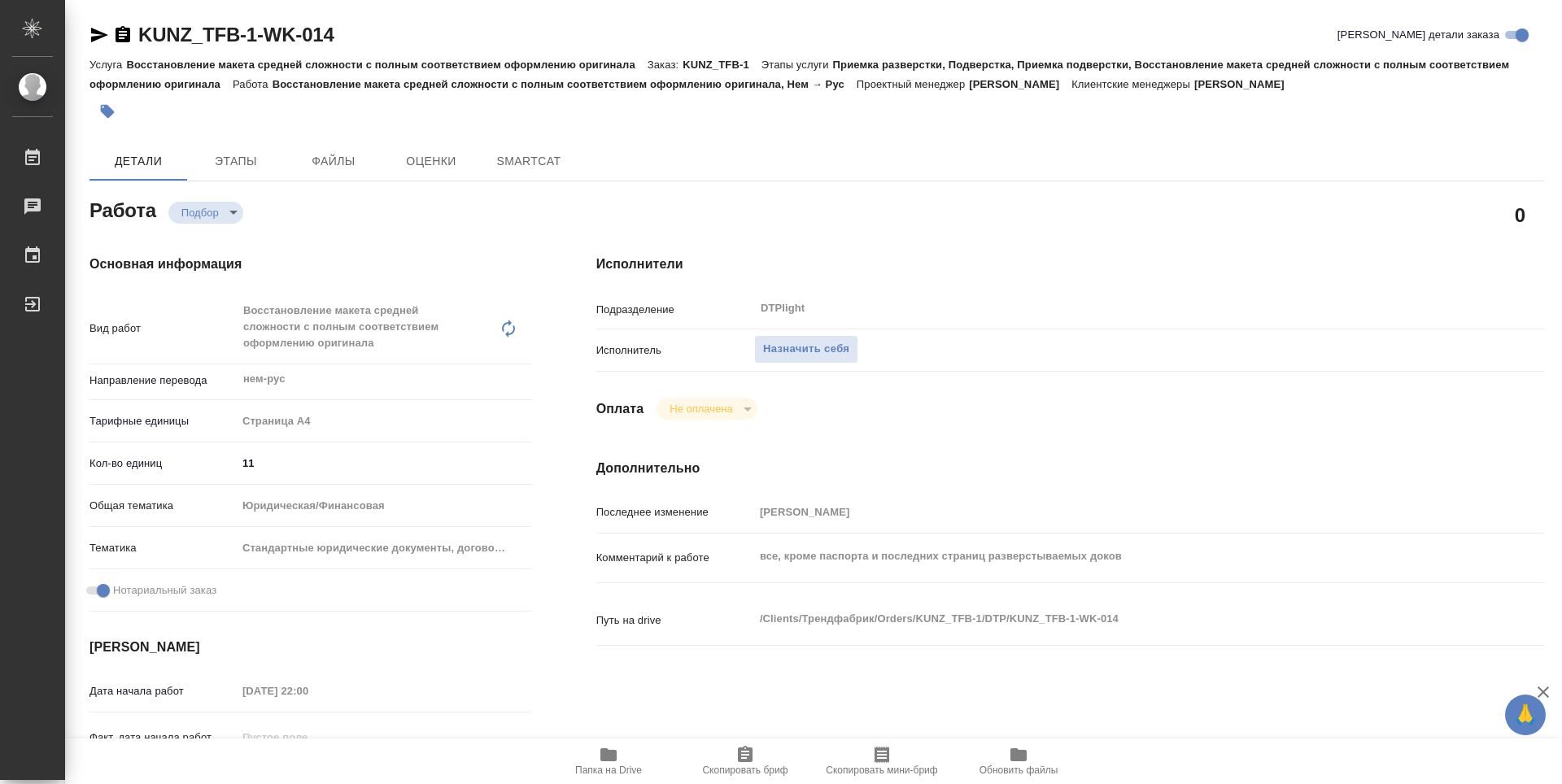
type textarea "x"
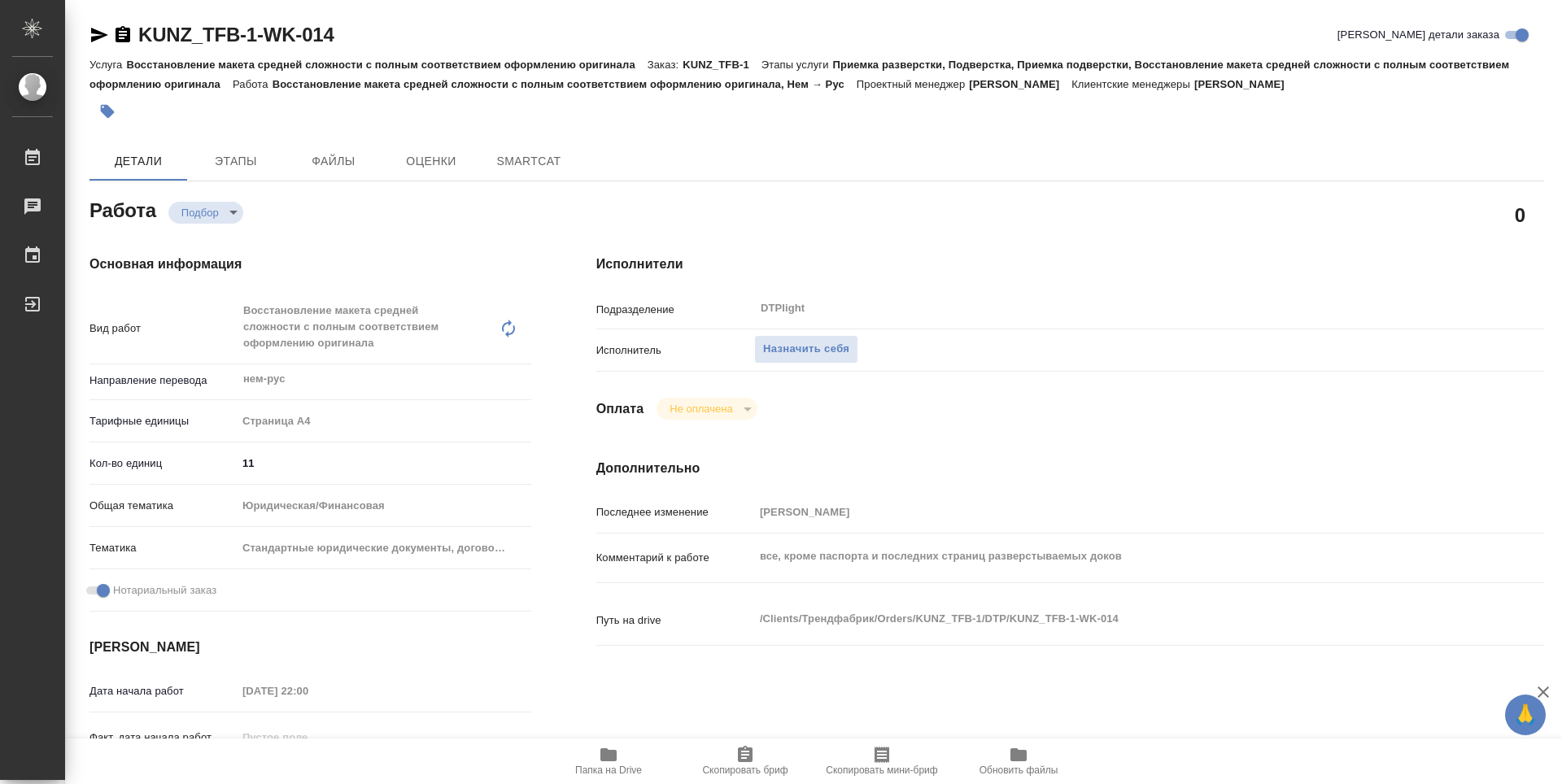
type textarea "x"
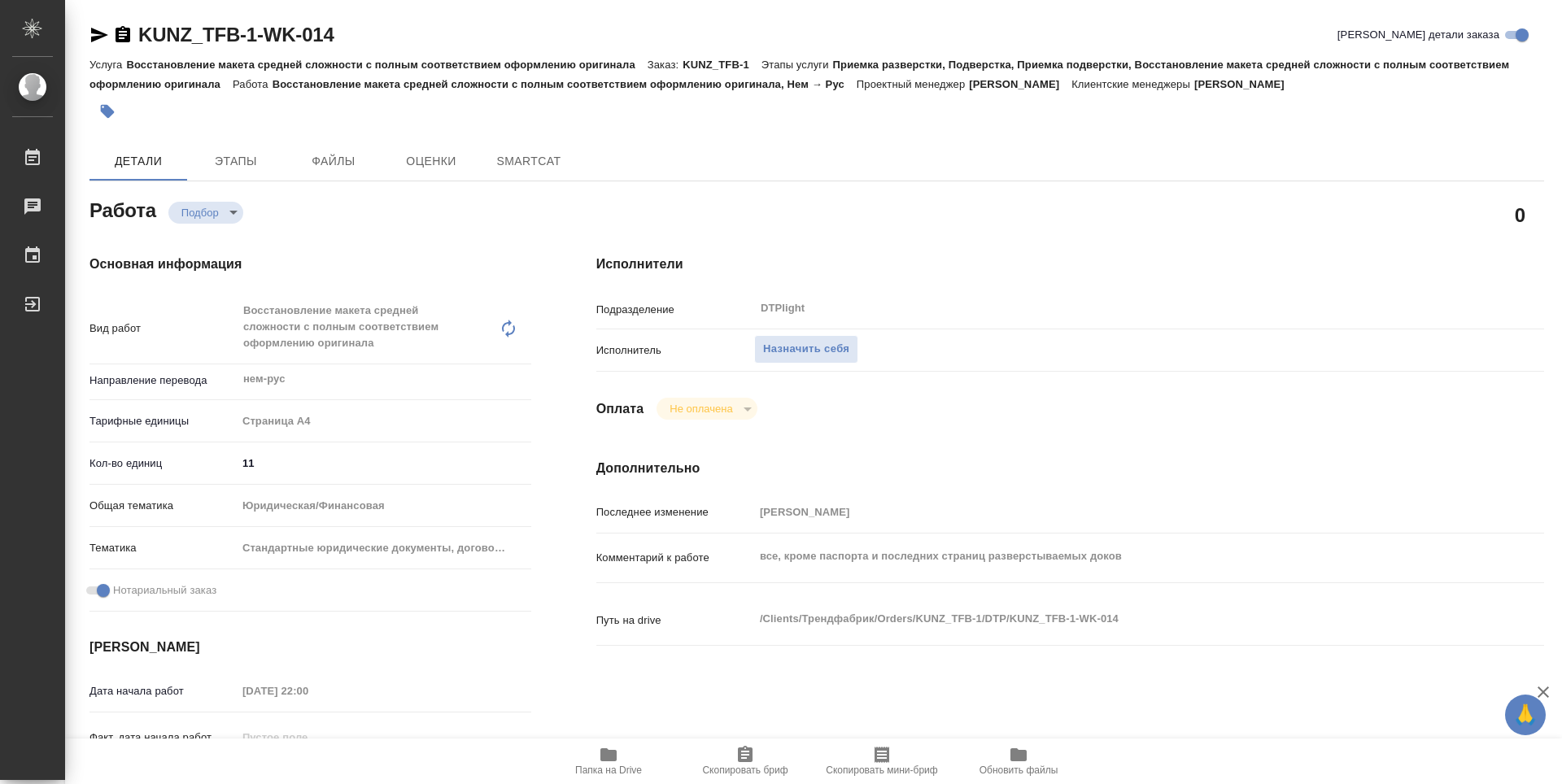
type textarea "x"
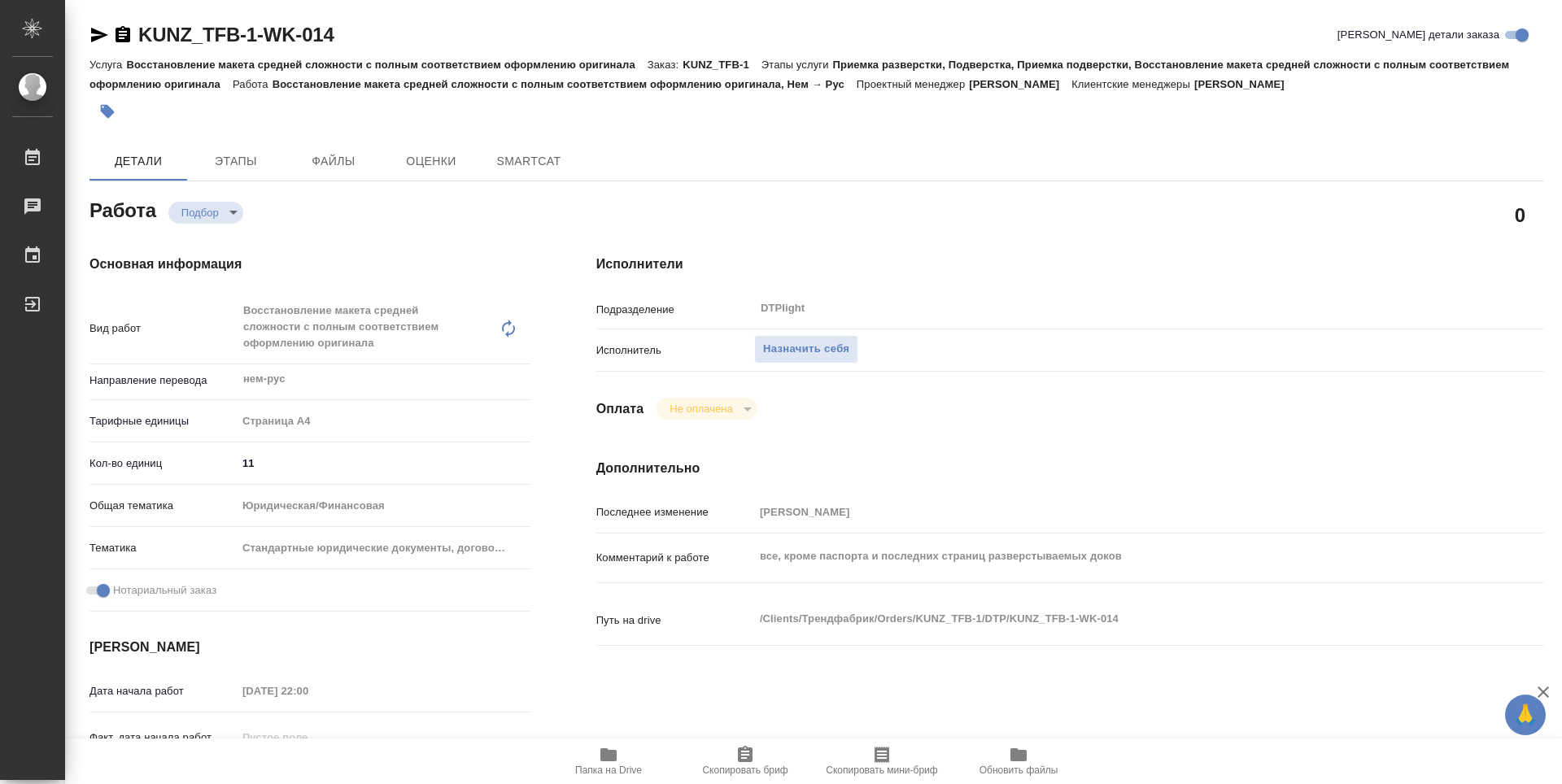
type textarea "x"
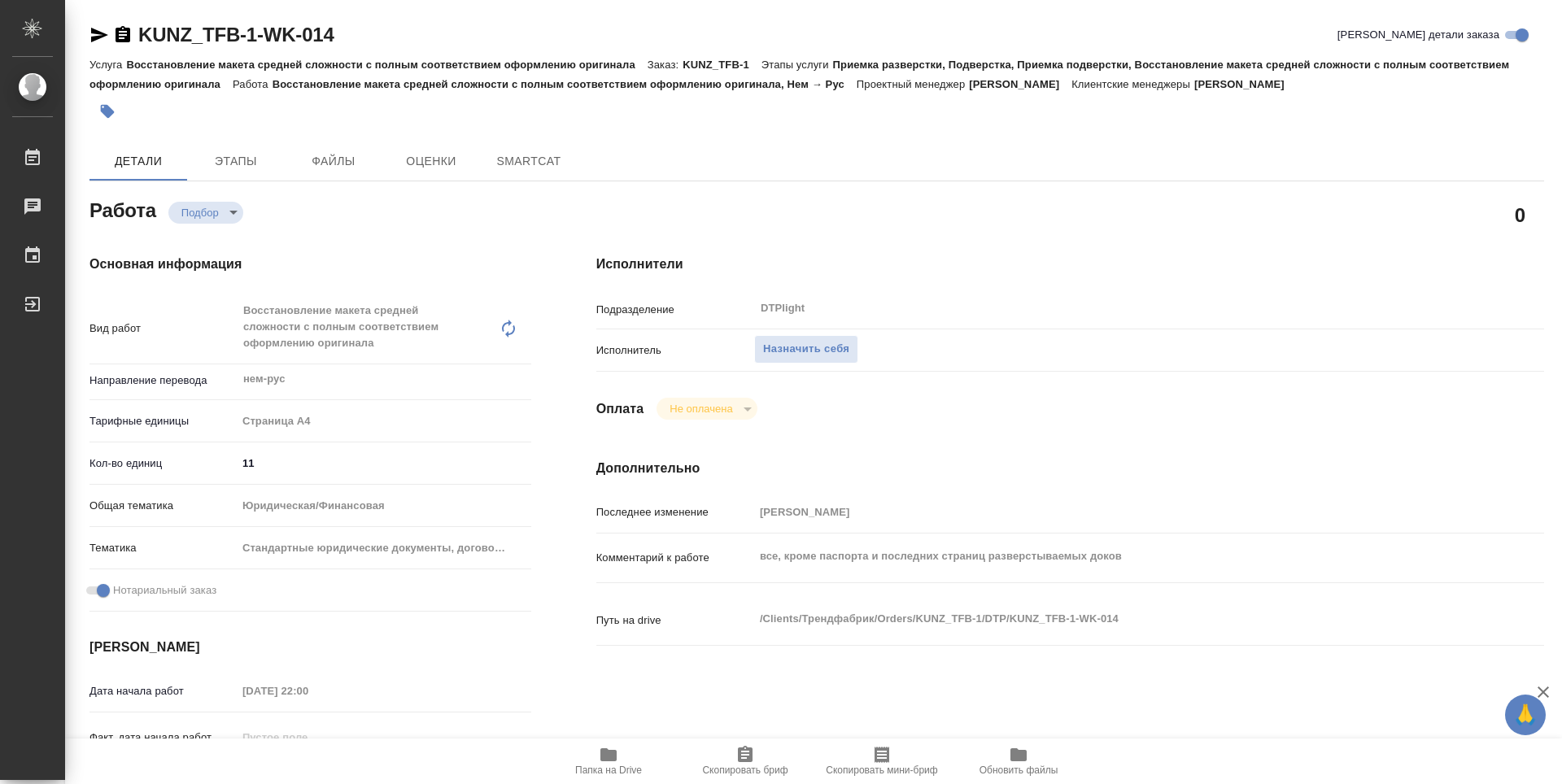
type textarea "x"
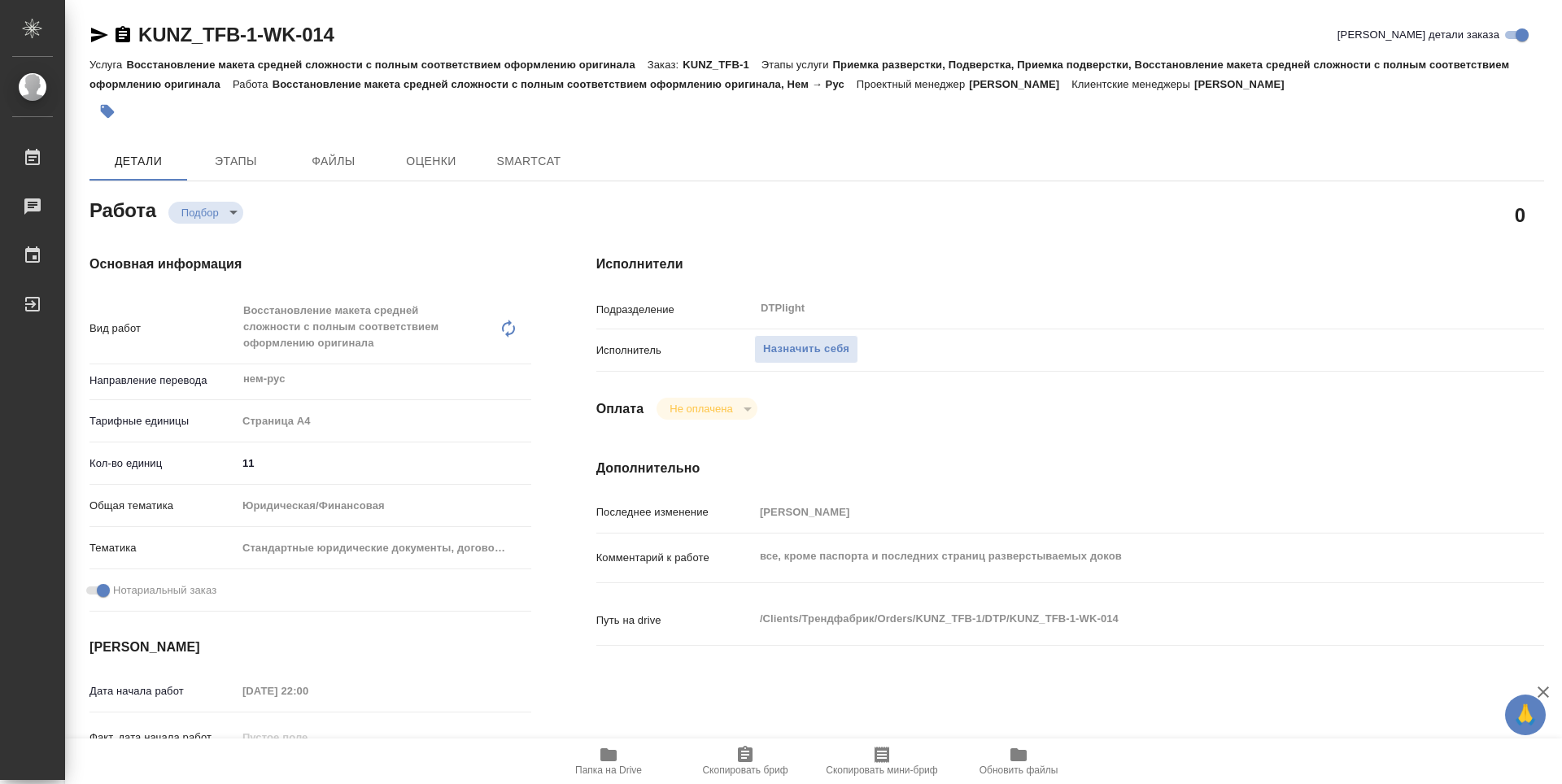
type textarea "x"
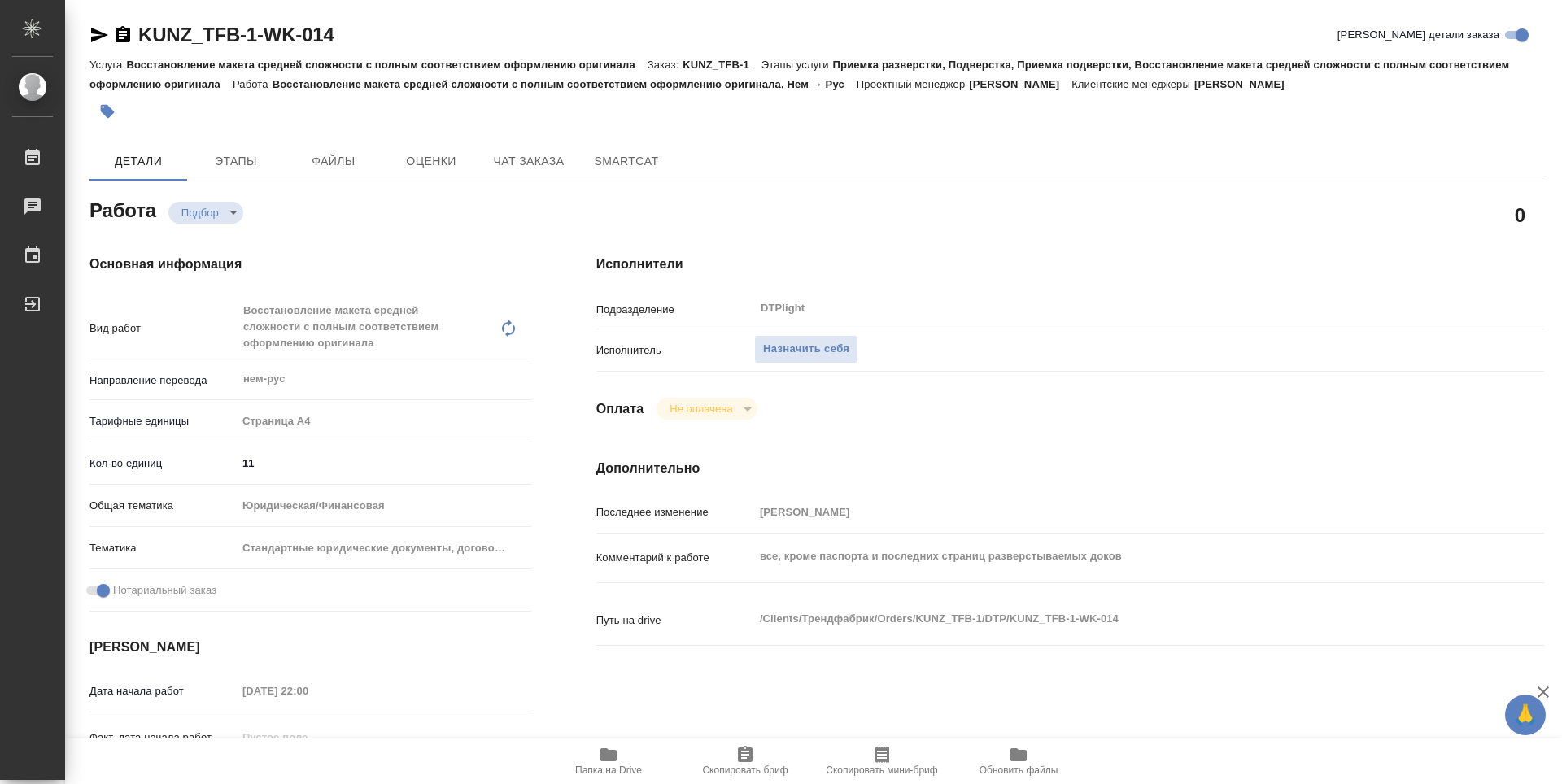
type textarea "x"
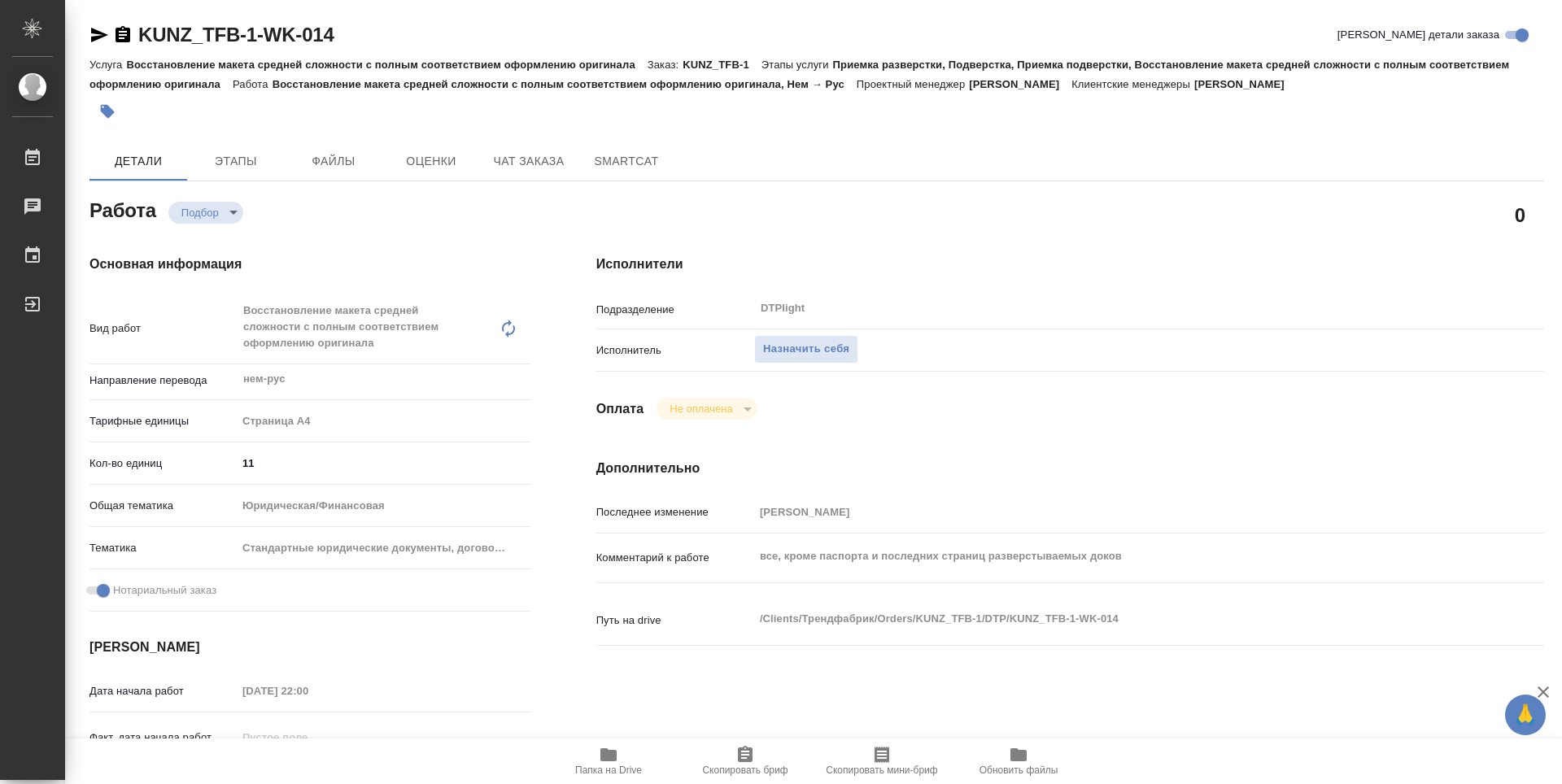
type textarea "x"
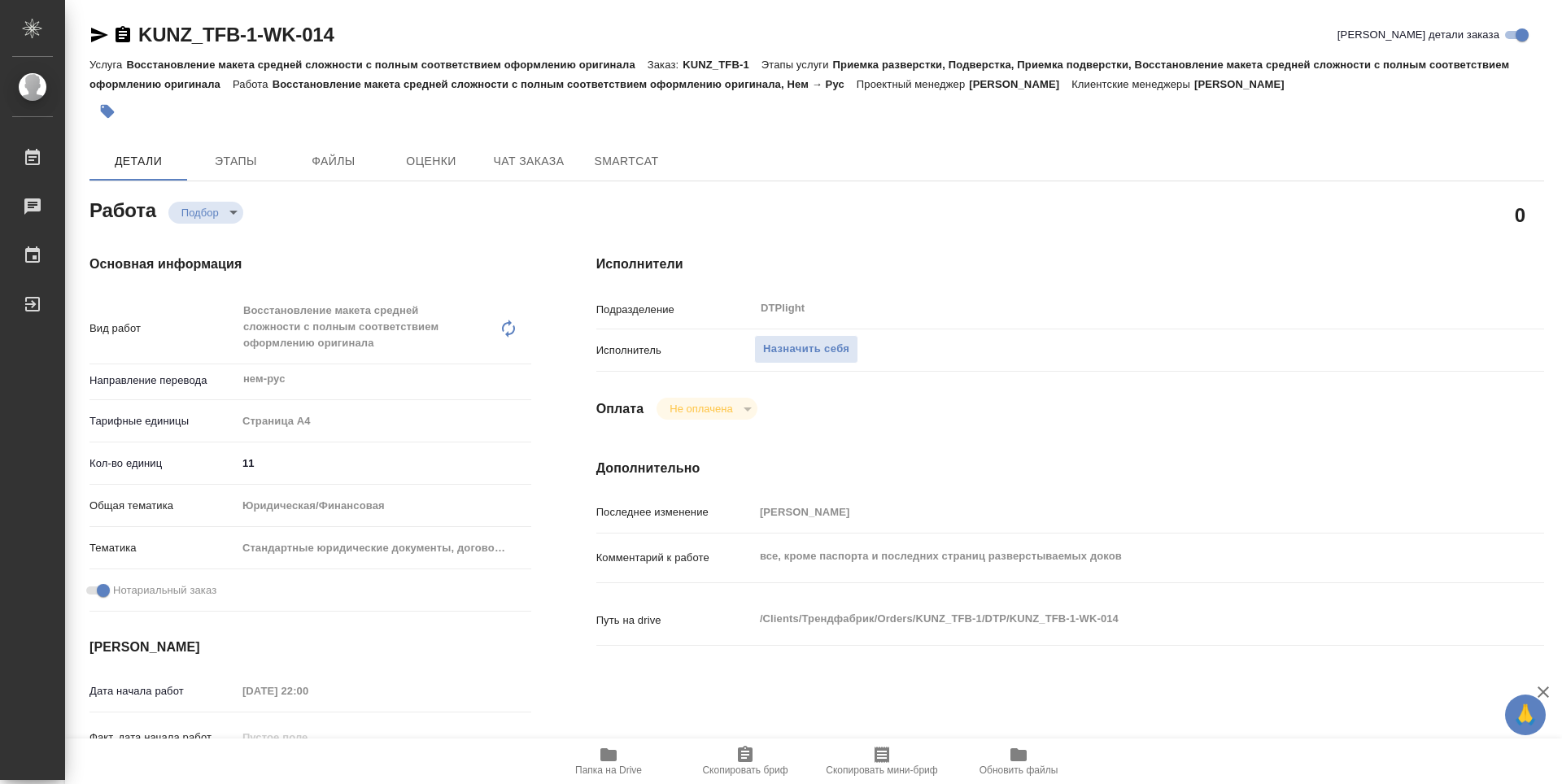
type textarea "x"
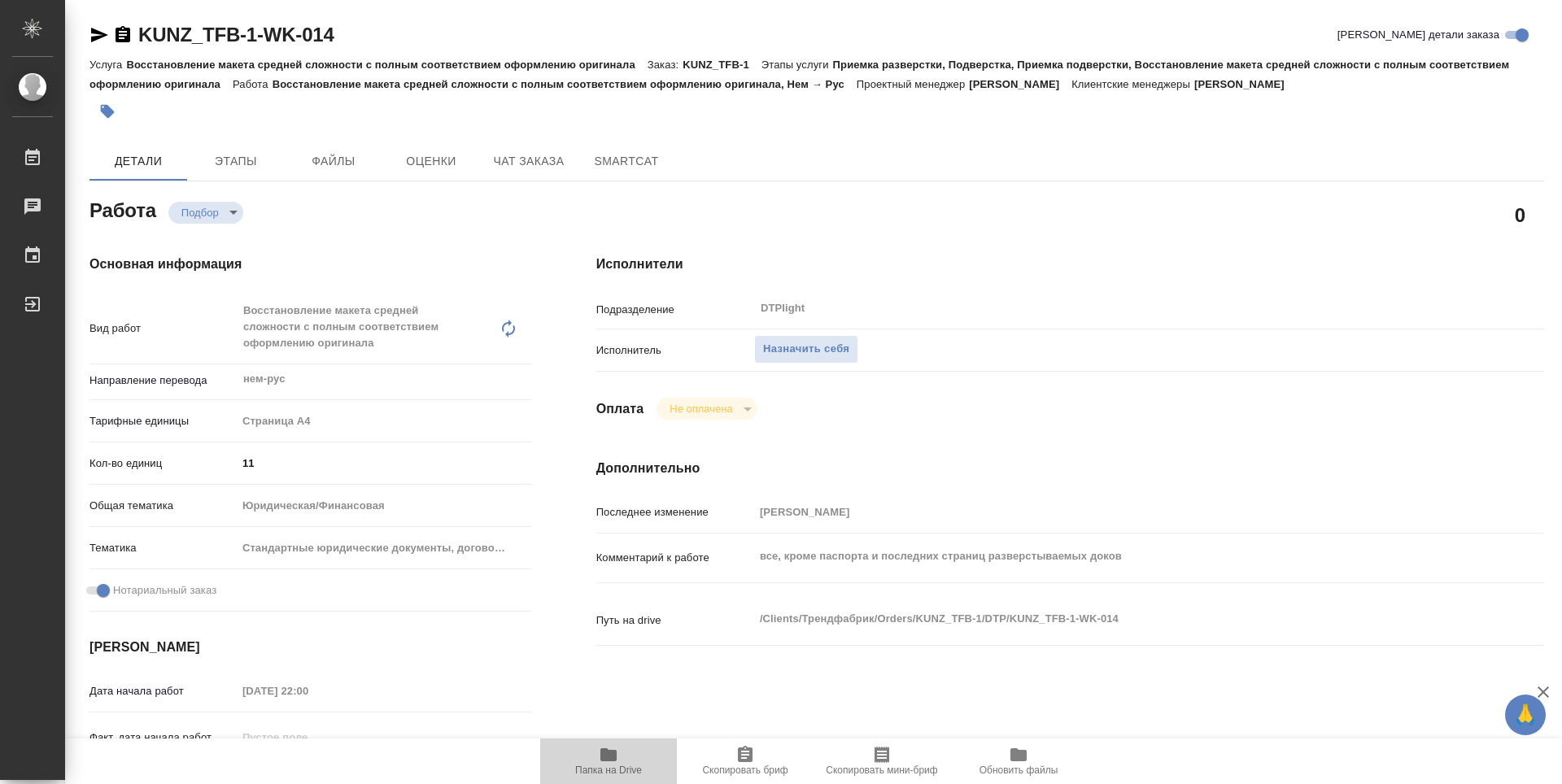
click at [629, 761] on span "Папка на Drive" at bounding box center [608, 760] width 117 height 31
click at [916, 260] on h4 "Исполнители" at bounding box center [1071, 264] width 948 height 19
click at [842, 348] on span "Назначить себя" at bounding box center [806, 349] width 87 height 18
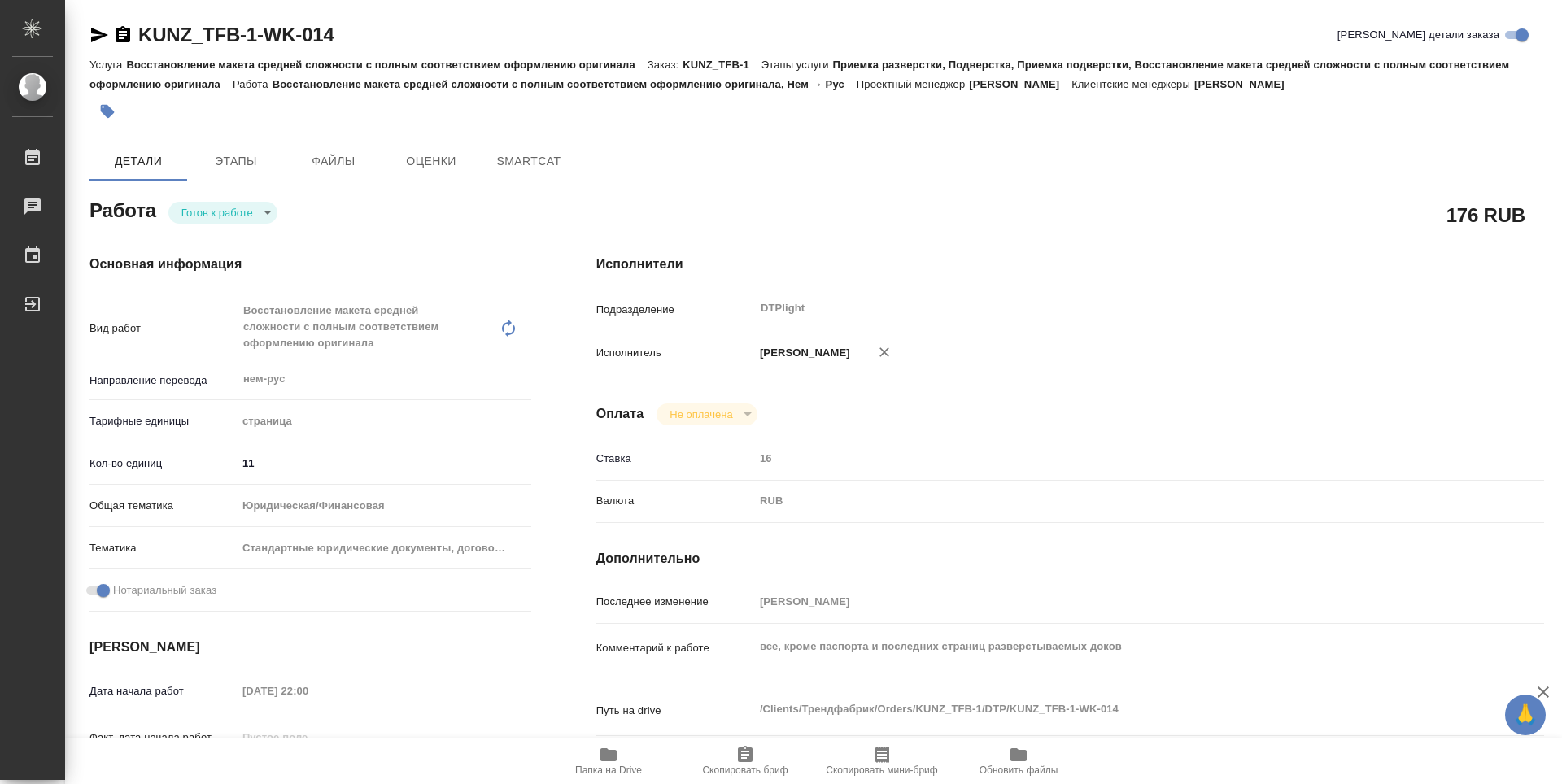
type textarea "x"
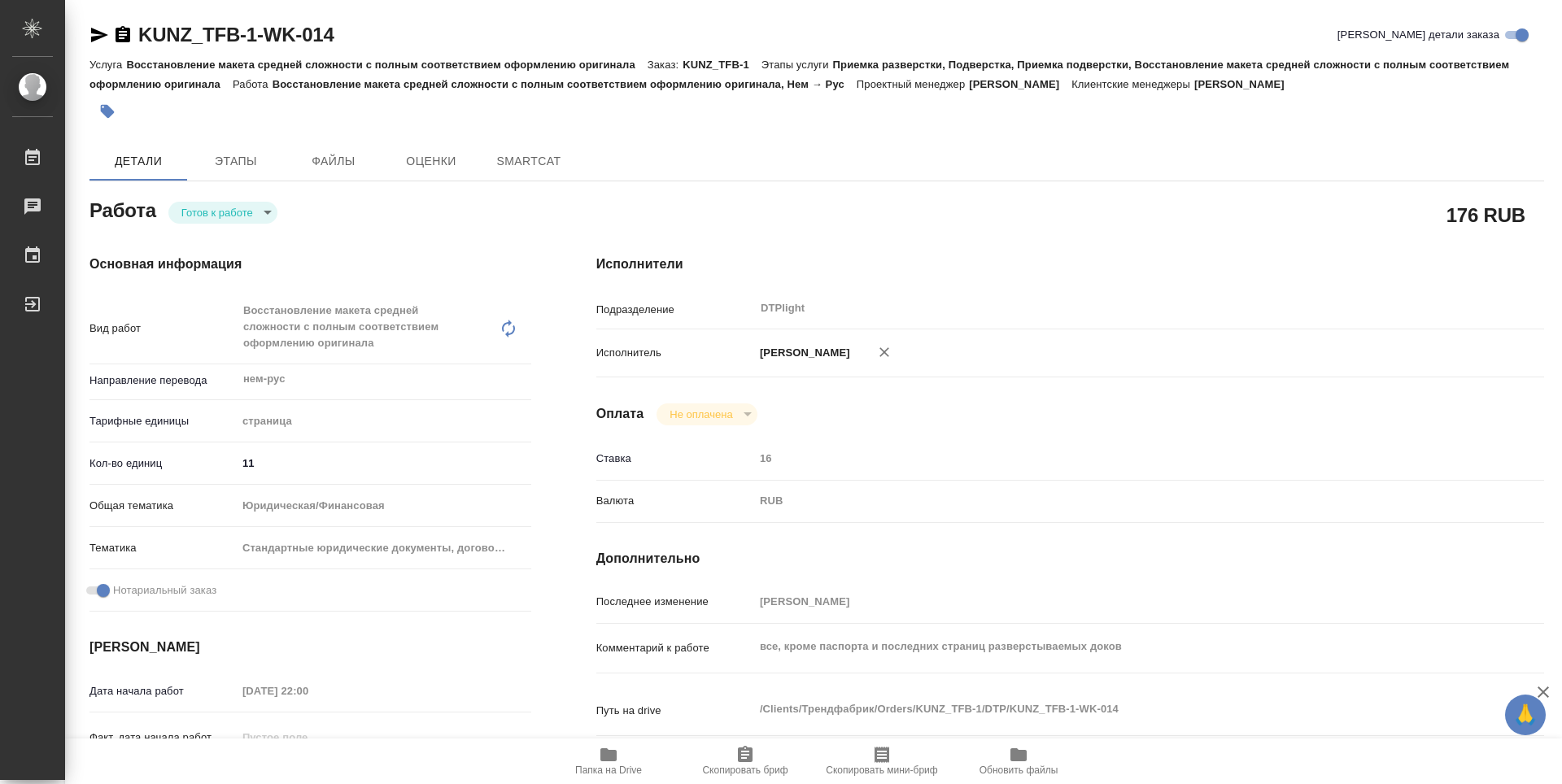
type textarea "x"
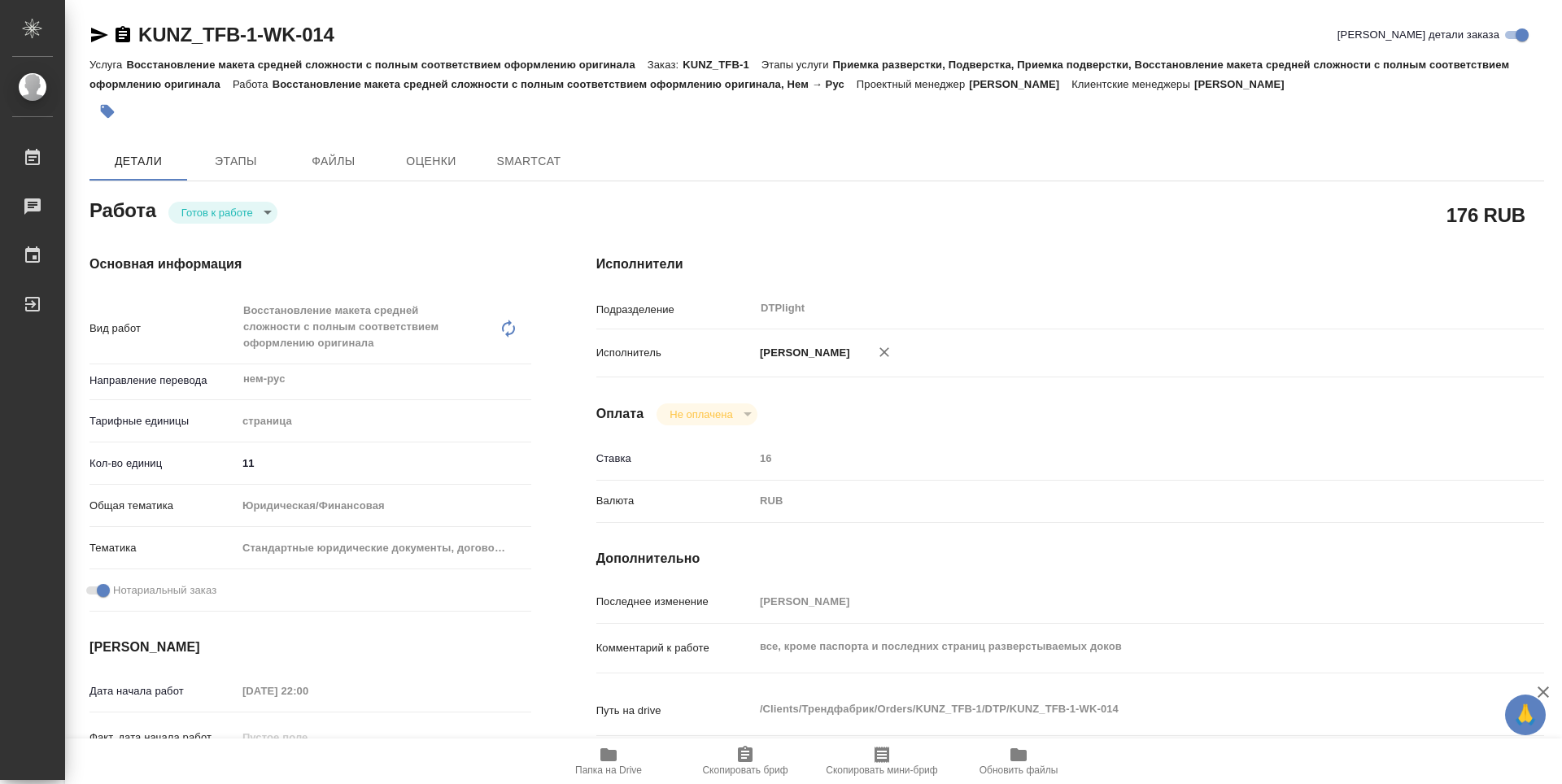
type textarea "x"
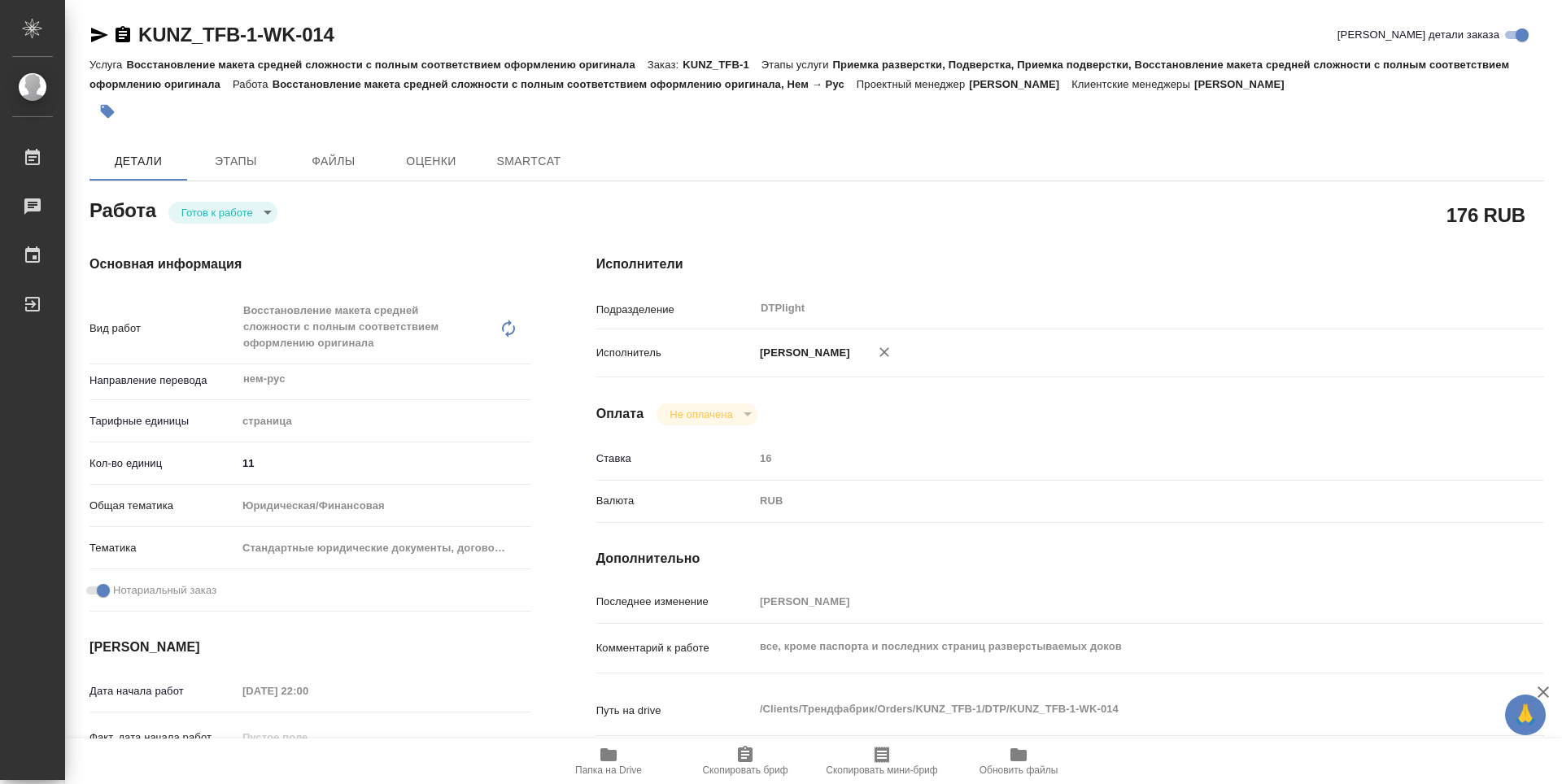
type textarea "x"
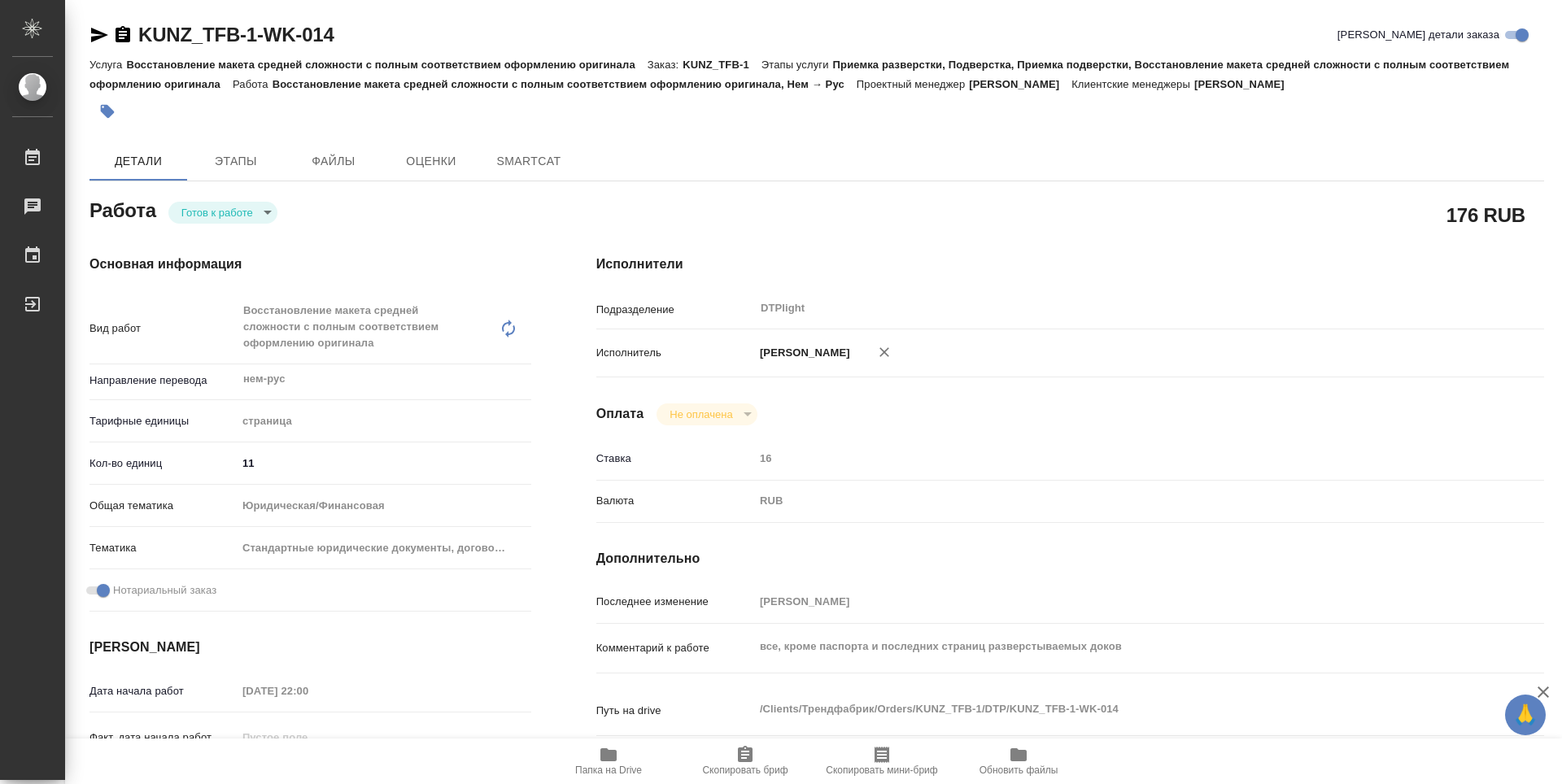
type textarea "x"
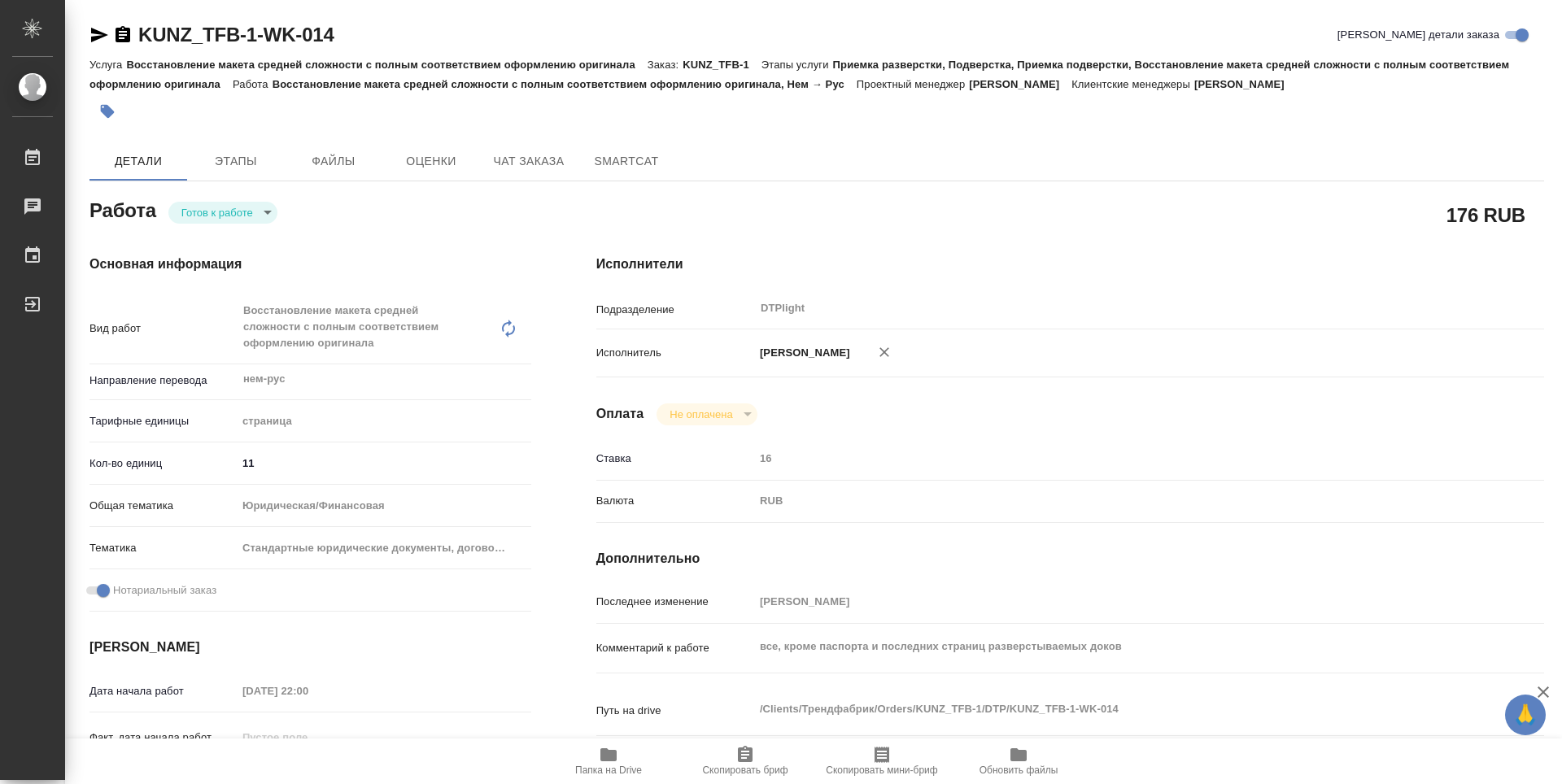
type textarea "x"
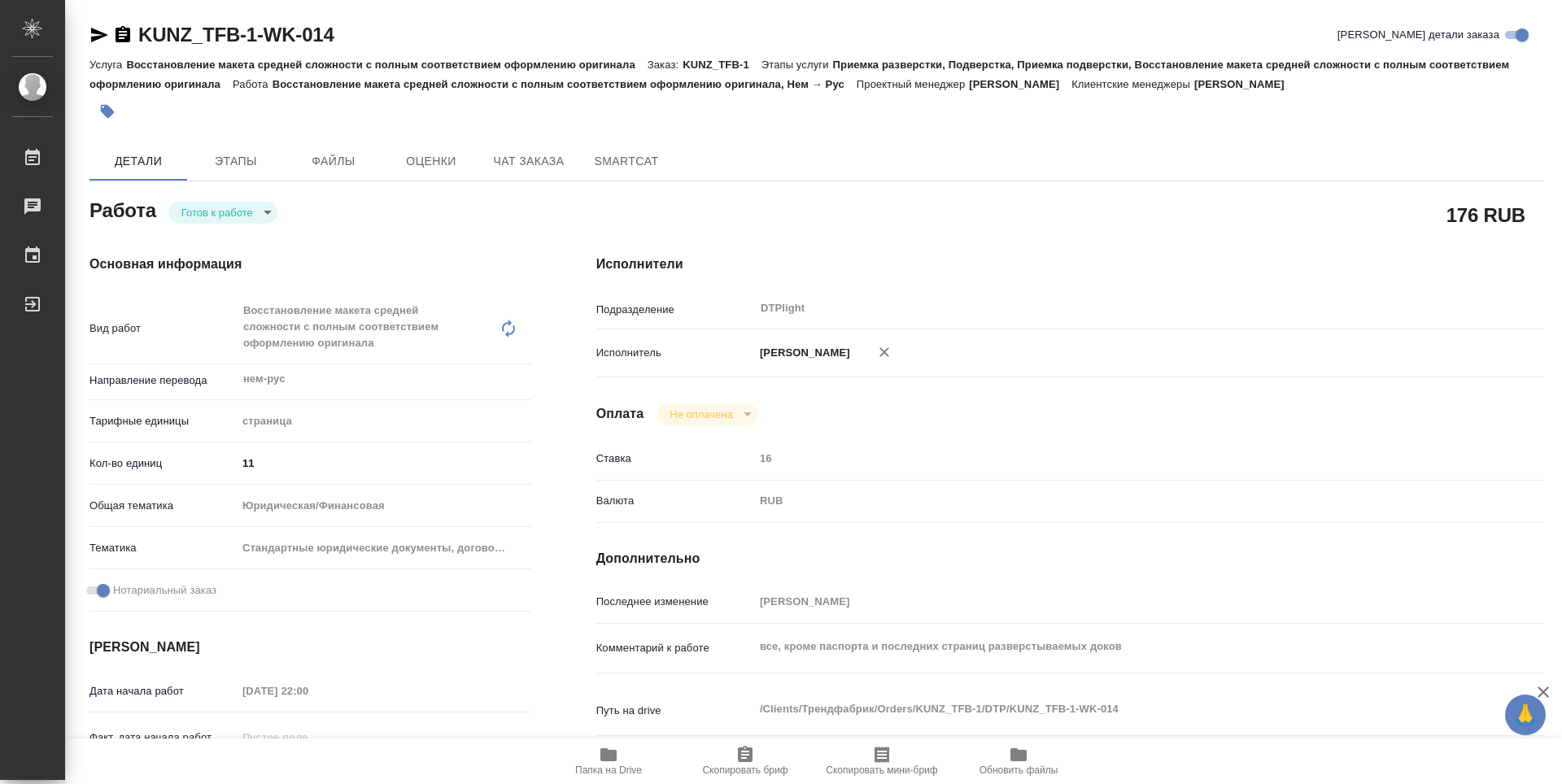
click at [207, 208] on body "🙏 .cls-1 fill:#fff; AWATERA Zubakova Viktoriya Работы Чаты График Выйти KUNZ_TF…" at bounding box center [781, 392] width 1562 height 784
click at [209, 209] on button "В работе" at bounding box center [209, 212] width 54 height 18
type textarea "x"
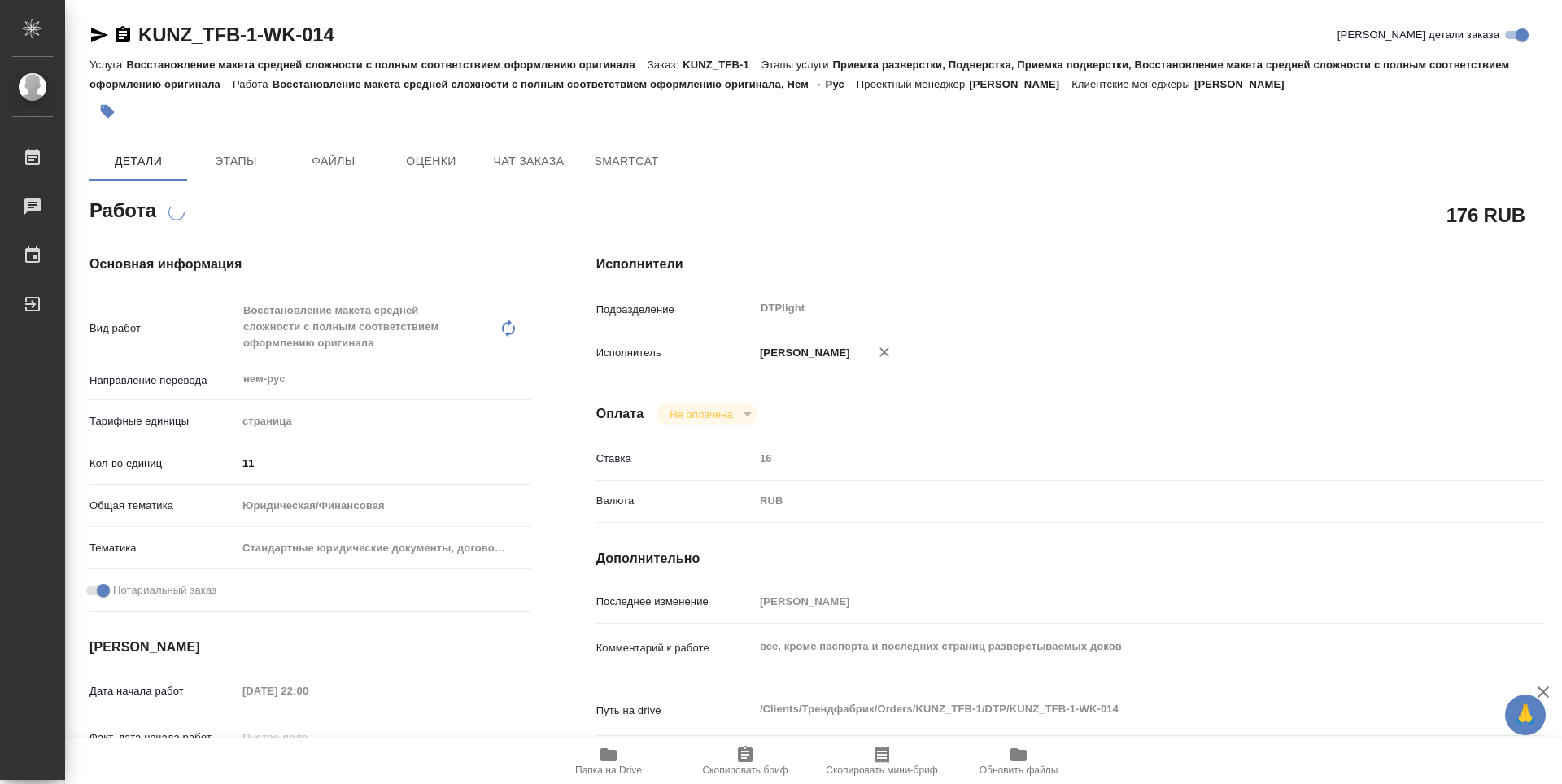
type textarea "x"
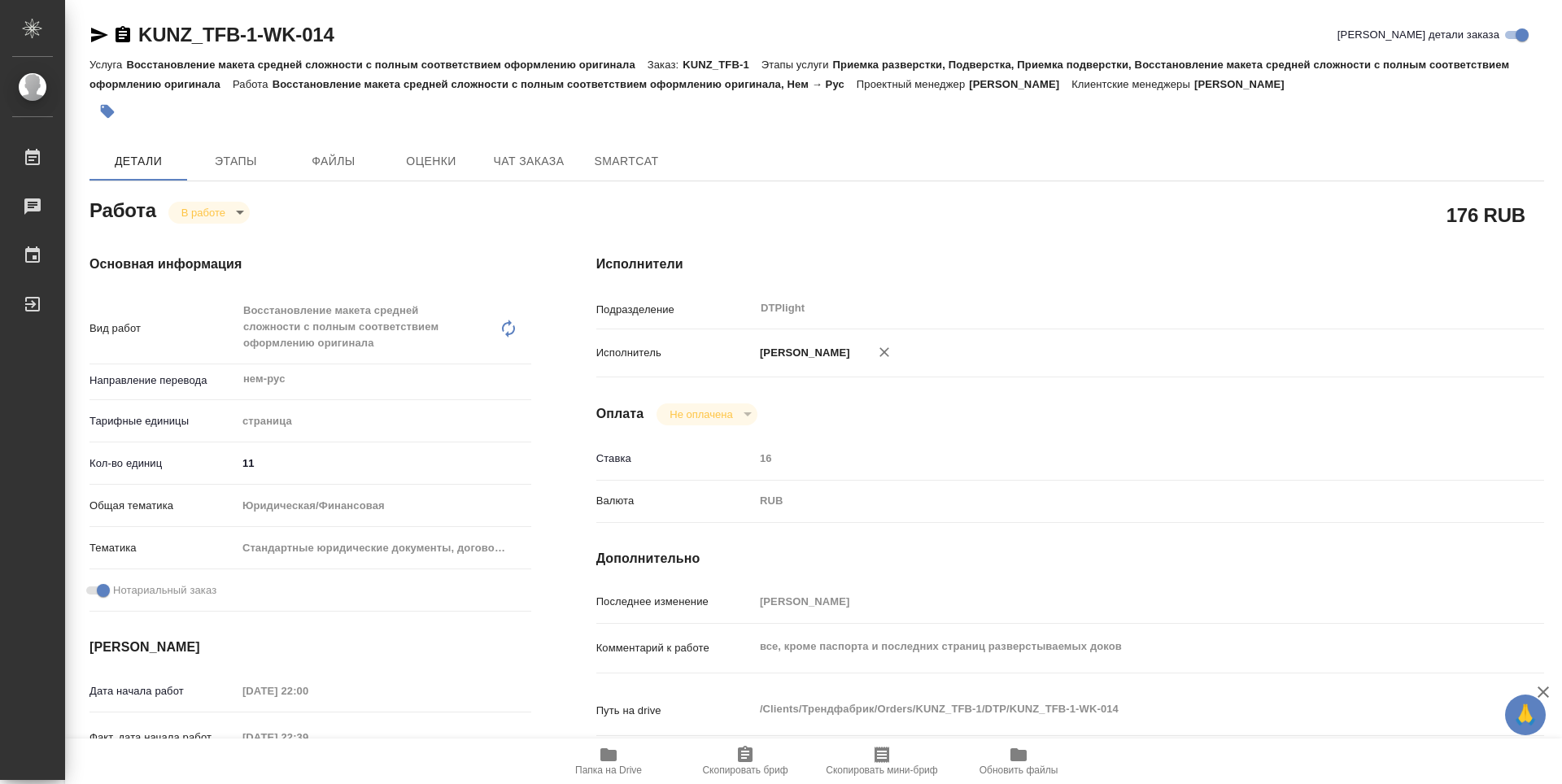
type textarea "x"
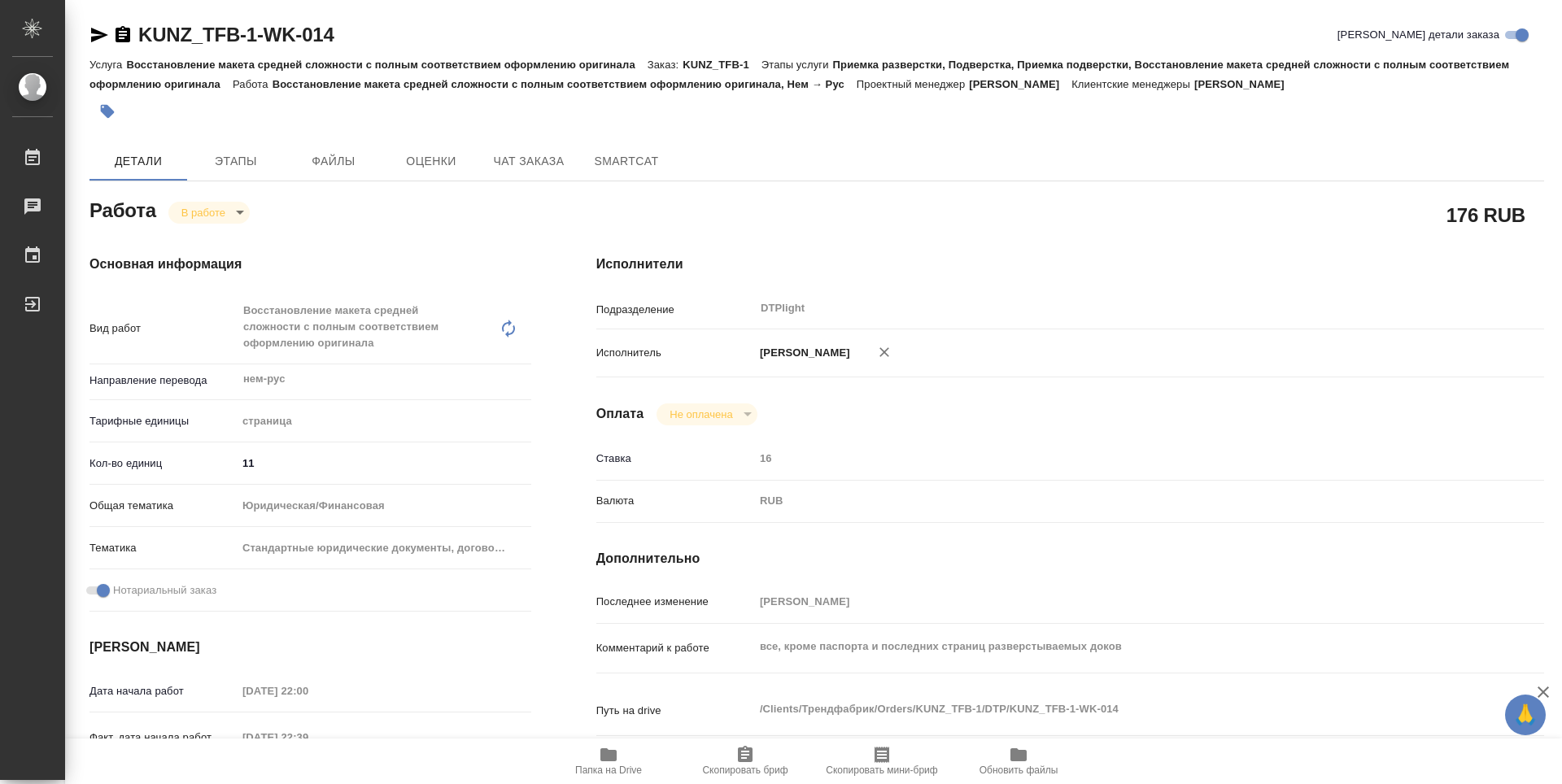
type textarea "x"
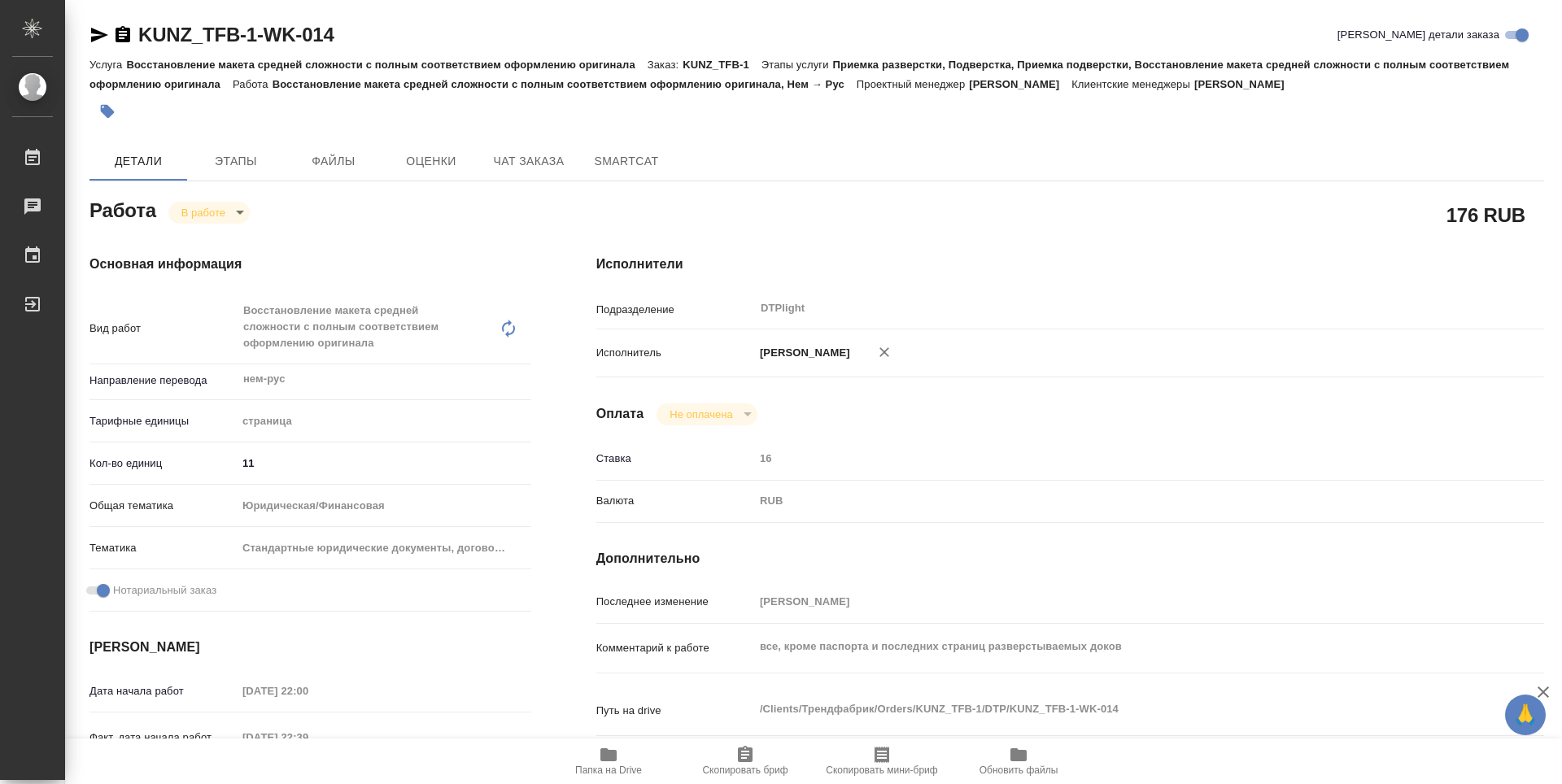
type textarea "x"
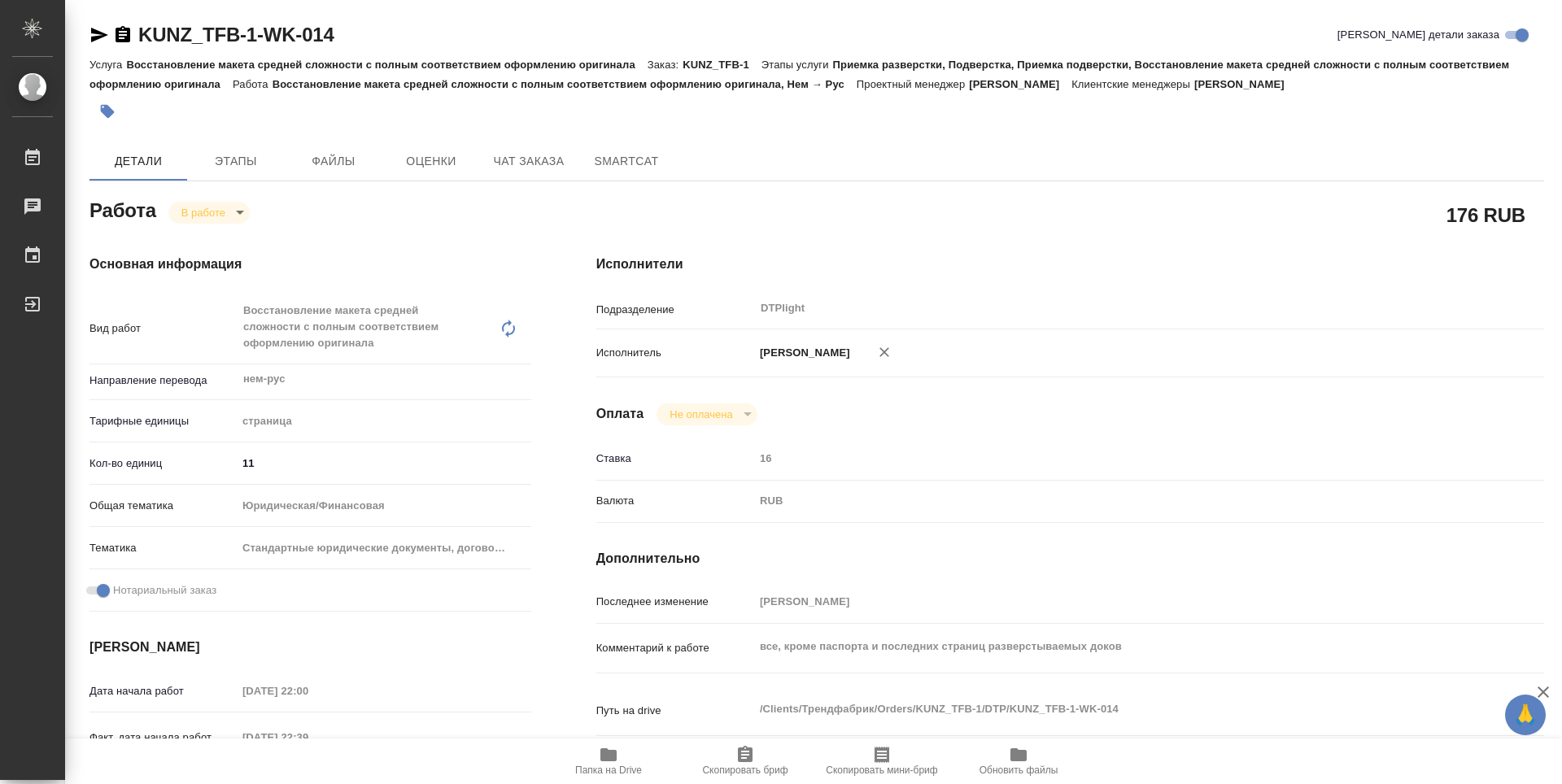
type textarea "x"
drag, startPoint x: 366, startPoint y: 25, endPoint x: 120, endPoint y: 39, distance: 246.4
click at [120, 39] on div "KUNZ_TFB-1-WK-014 Кратко детали заказа" at bounding box center [817, 35] width 1455 height 26
type textarea "x"
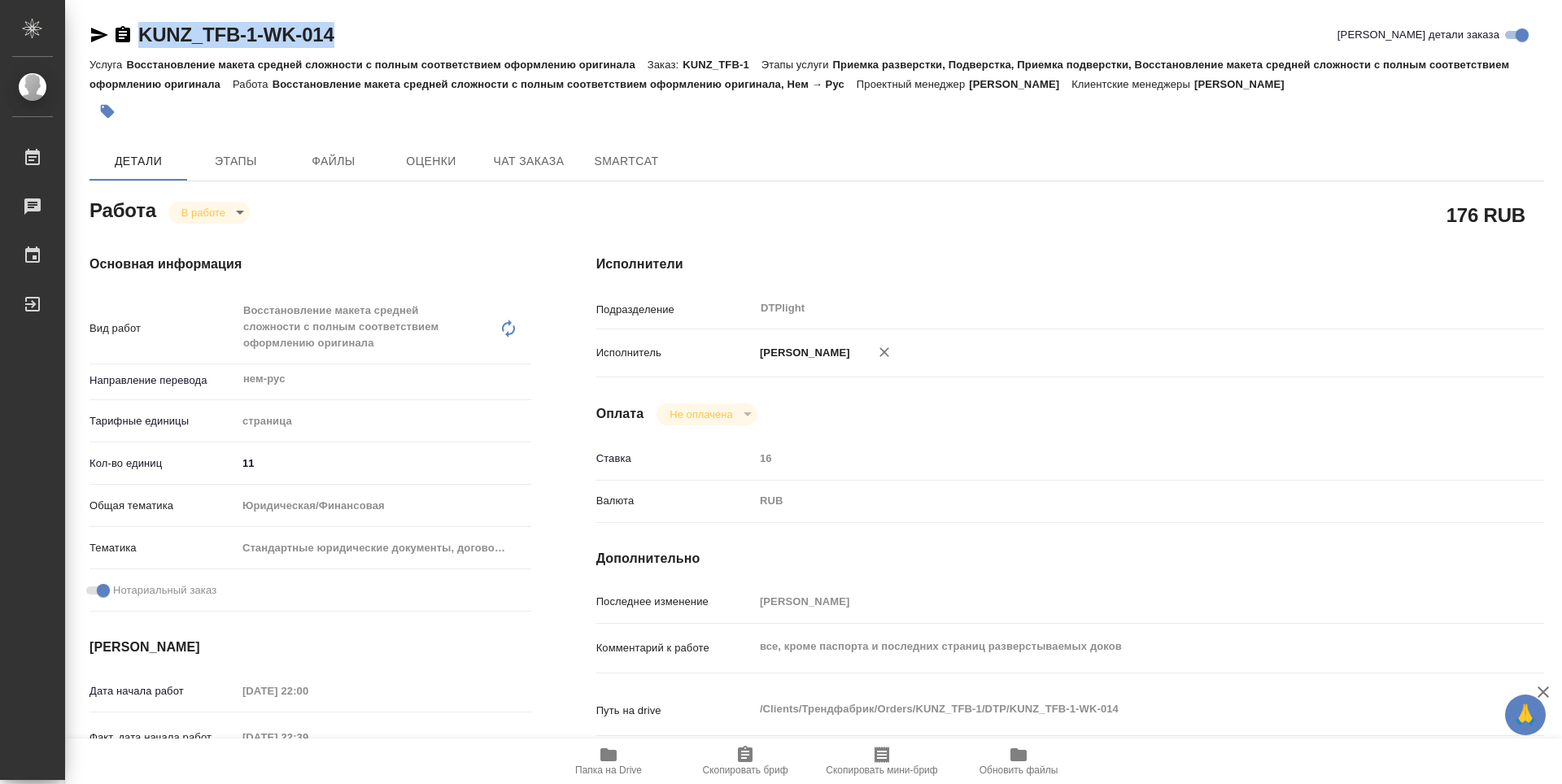
type textarea "x"
copy link "KUNZ_TFB-1-WK-014"
